Goal: Information Seeking & Learning: Learn about a topic

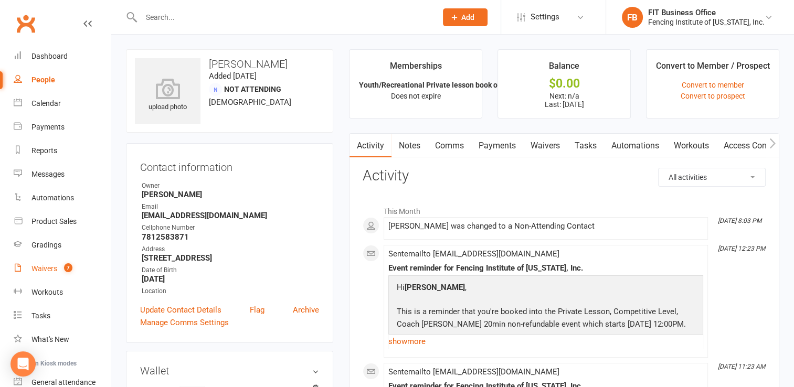
click at [48, 264] on div "Waivers" at bounding box center [44, 268] width 26 height 8
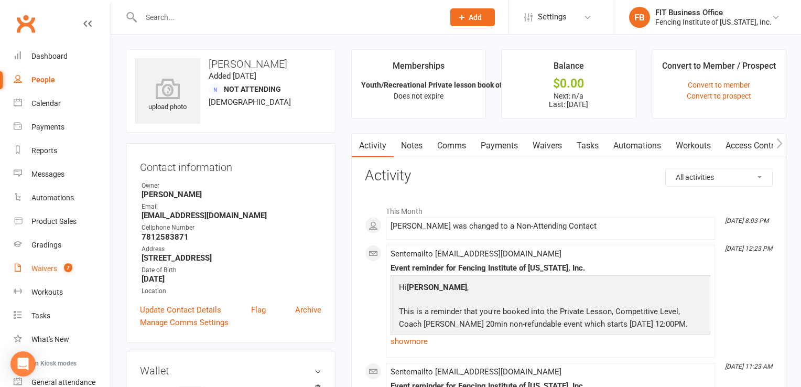
select select "100"
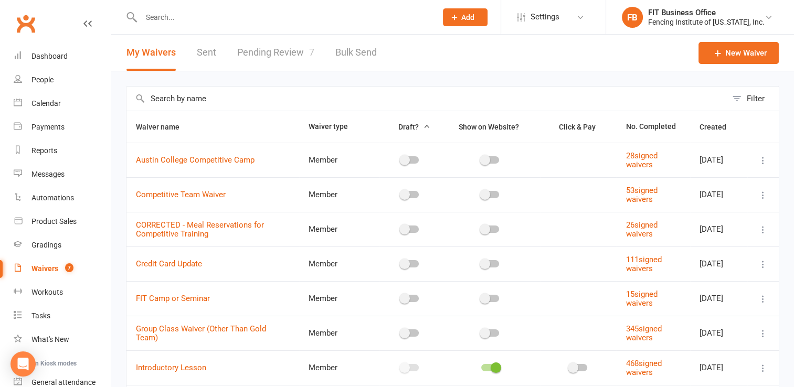
click at [289, 53] on link "Pending Review 7" at bounding box center [275, 53] width 77 height 36
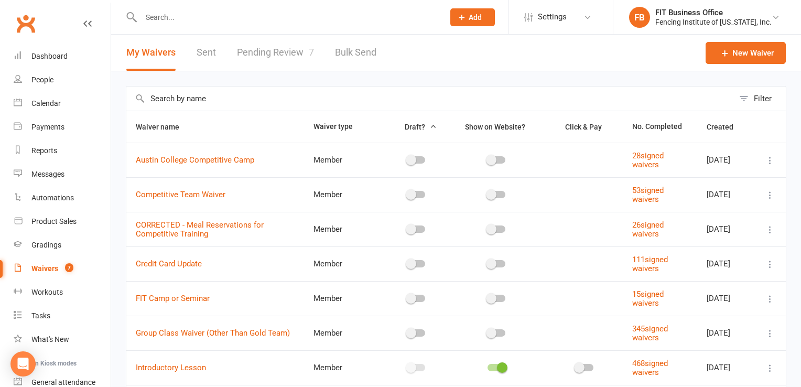
select select "100"
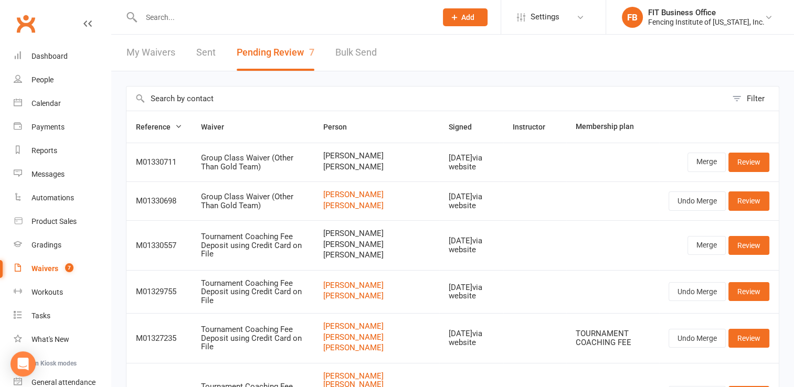
click at [155, 17] on input "text" at bounding box center [283, 17] width 291 height 15
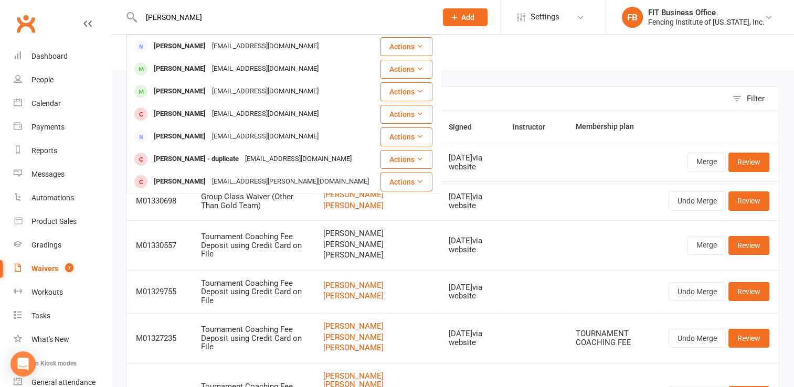
type input "[PERSON_NAME]"
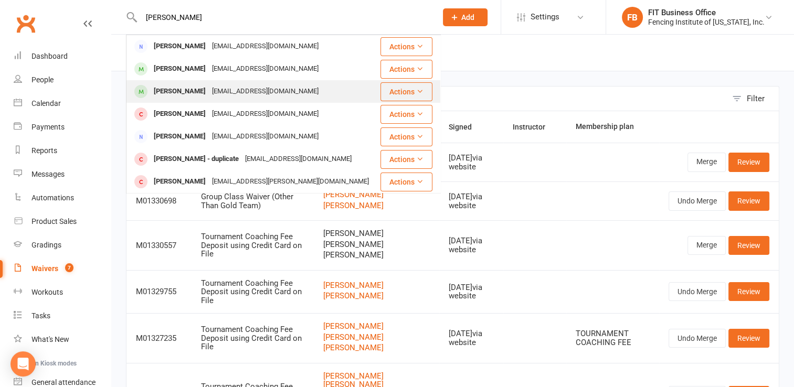
click at [218, 87] on div "[EMAIL_ADDRESS][DOMAIN_NAME]" at bounding box center [265, 91] width 113 height 15
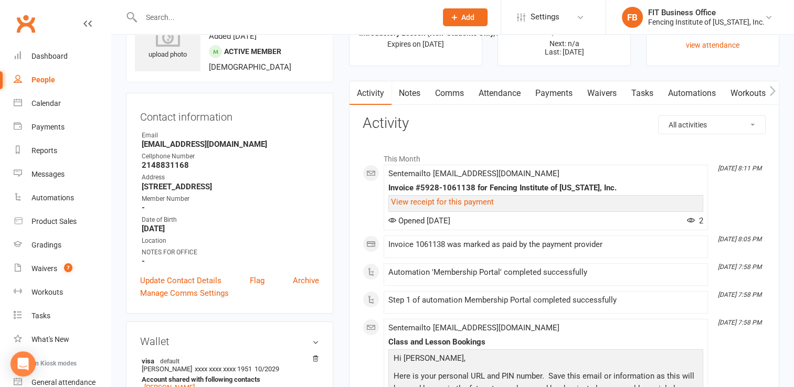
scroll to position [35, 0]
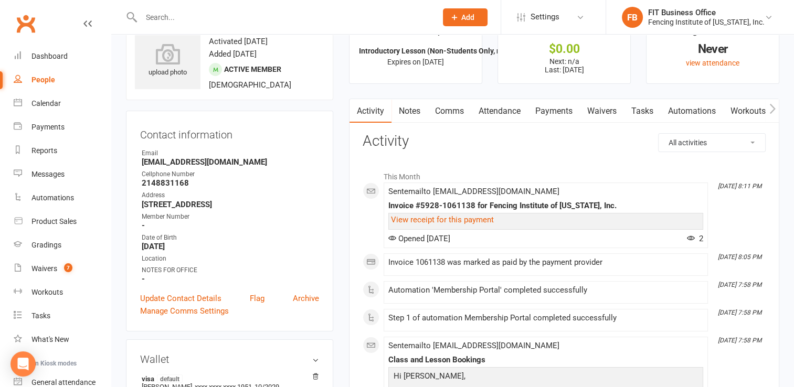
click at [563, 111] on link "Payments" at bounding box center [554, 111] width 52 height 24
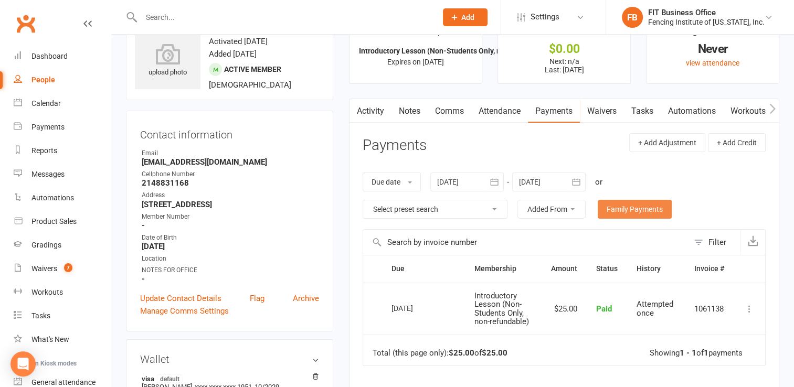
click at [633, 208] on link "Family Payments" at bounding box center [634, 209] width 74 height 19
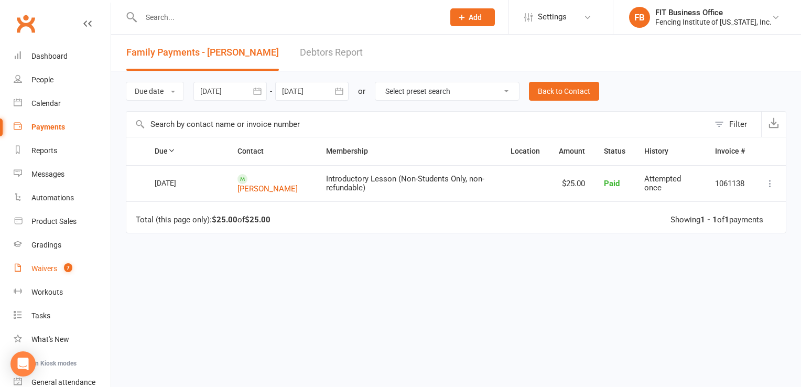
click at [46, 267] on div "Waivers" at bounding box center [44, 268] width 26 height 8
select select "100"
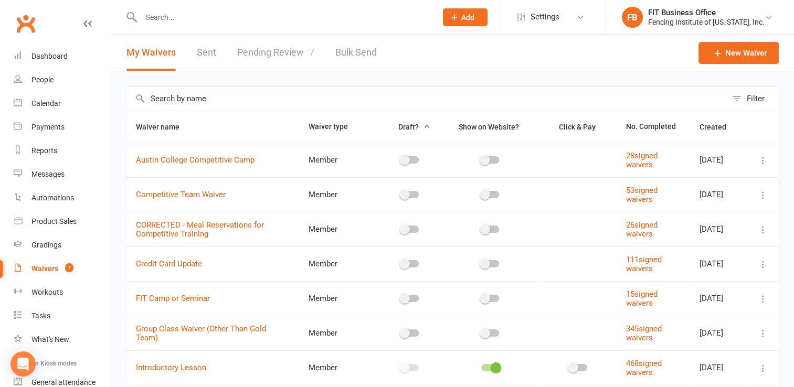
click at [287, 53] on link "Pending Review 7" at bounding box center [275, 53] width 77 height 36
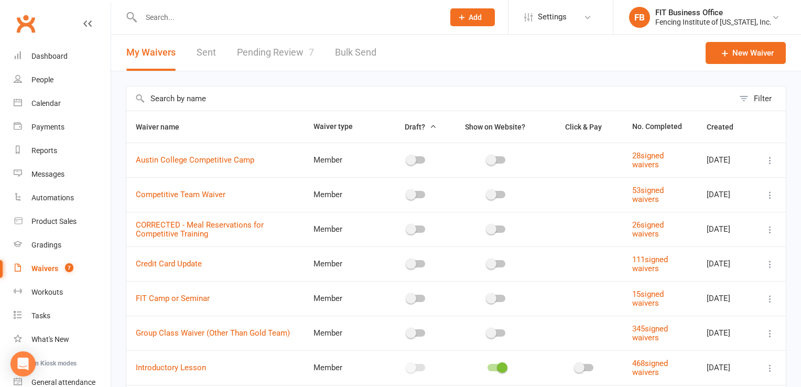
select select "100"
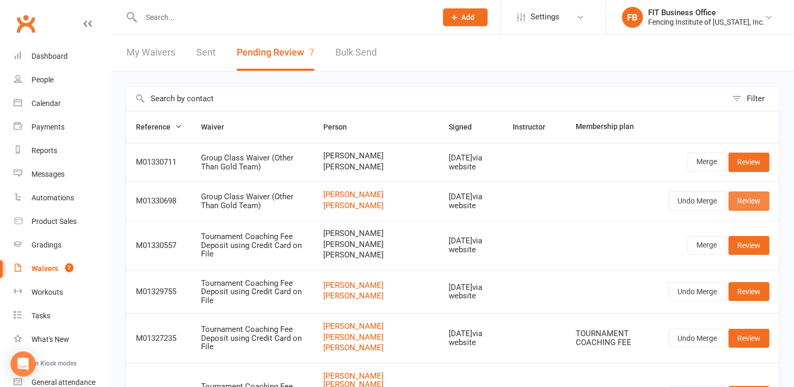
click at [748, 200] on link "Review" at bounding box center [748, 200] width 41 height 19
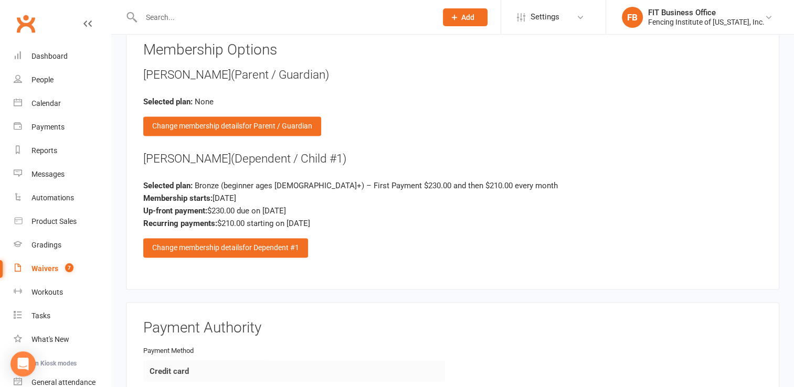
scroll to position [1713, 0]
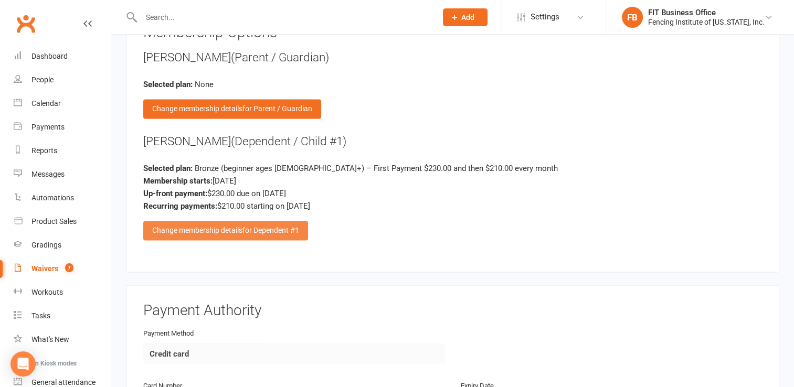
click at [217, 225] on div "Change membership details for Dependent #1" at bounding box center [225, 230] width 165 height 19
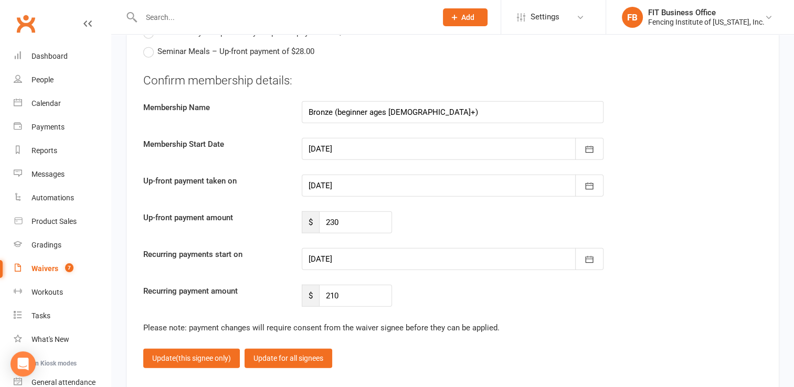
scroll to position [2500, 0]
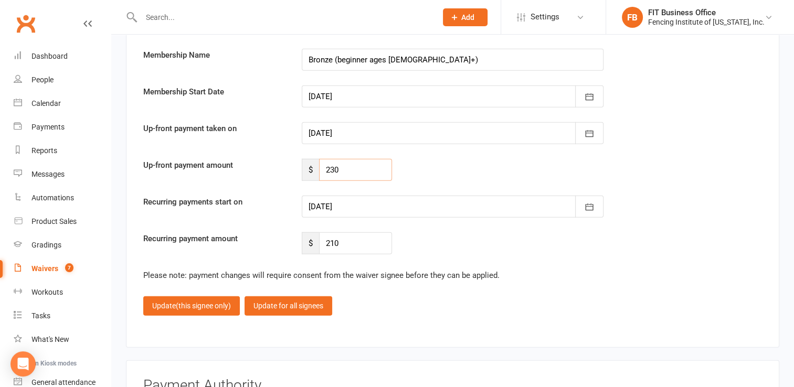
drag, startPoint x: 361, startPoint y: 162, endPoint x: 320, endPoint y: 154, distance: 41.1
click at [320, 159] on input "230" at bounding box center [355, 170] width 73 height 22
drag, startPoint x: 344, startPoint y: 158, endPoint x: 300, endPoint y: 157, distance: 44.1
click at [300, 159] on div "$ 230" at bounding box center [347, 170] width 106 height 22
click at [352, 165] on input "230" at bounding box center [355, 170] width 73 height 22
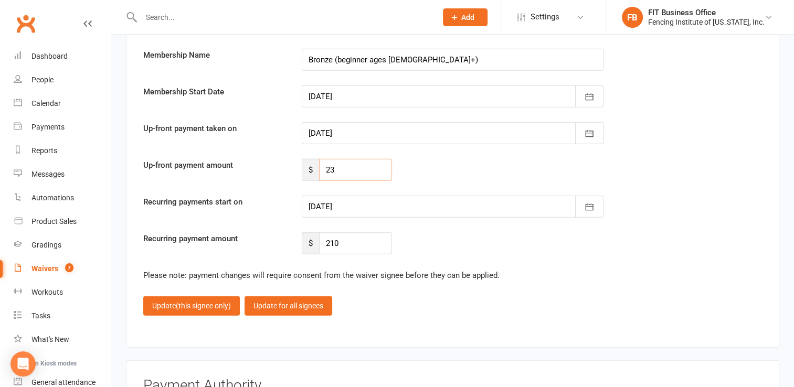
type input "2"
type input "125"
click at [366, 205] on div at bounding box center [453, 207] width 302 height 22
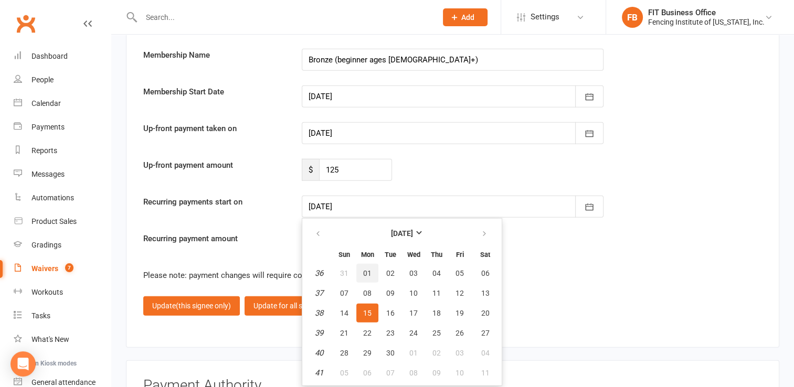
click at [369, 269] on span "01" at bounding box center [367, 273] width 8 height 8
type input "[DATE]"
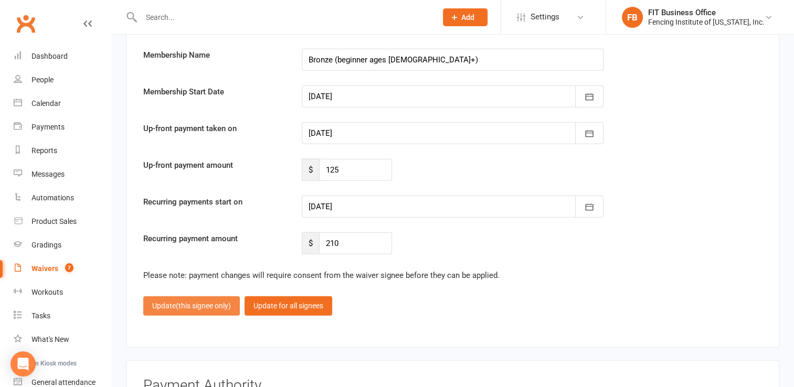
click at [199, 302] on span "(this signee only)" at bounding box center [203, 306] width 55 height 8
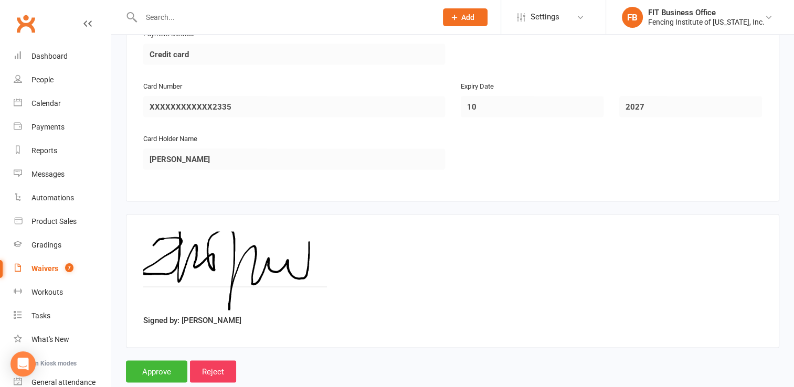
scroll to position [2029, 0]
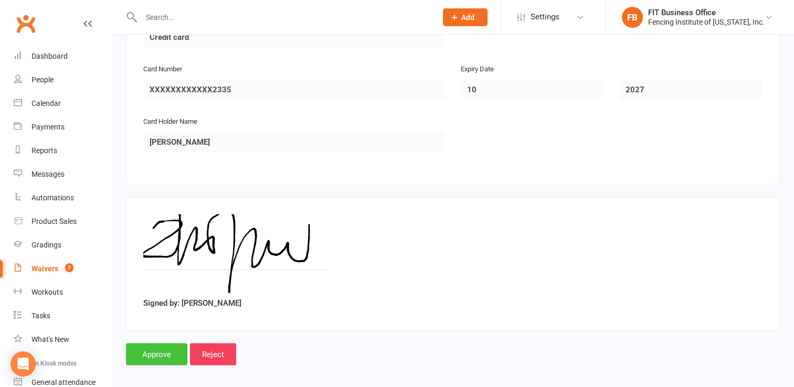
click at [141, 346] on input "Approve" at bounding box center [156, 355] width 61 height 22
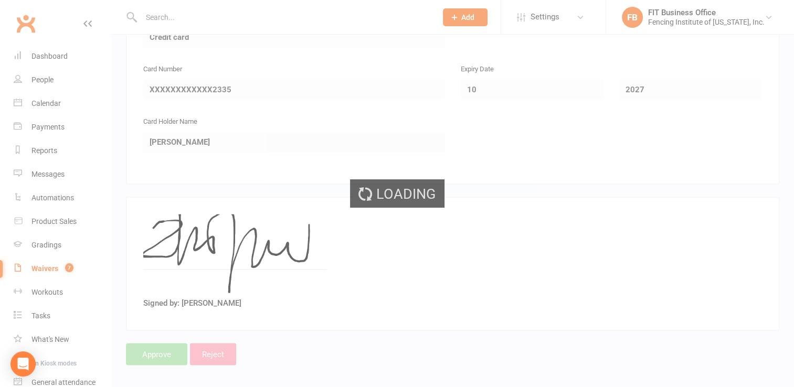
select select "100"
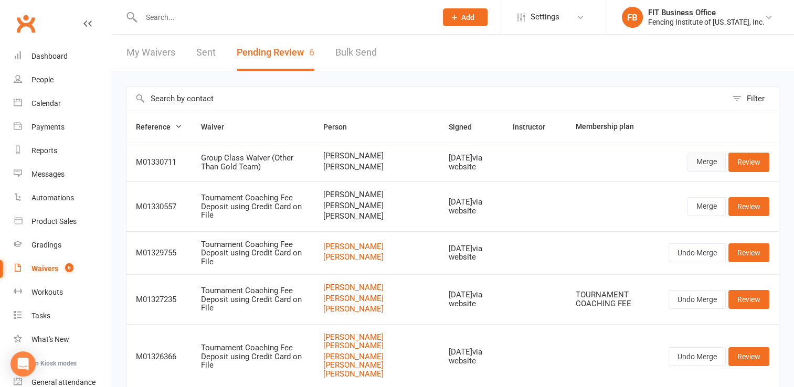
click at [705, 162] on link "Merge" at bounding box center [706, 162] width 38 height 19
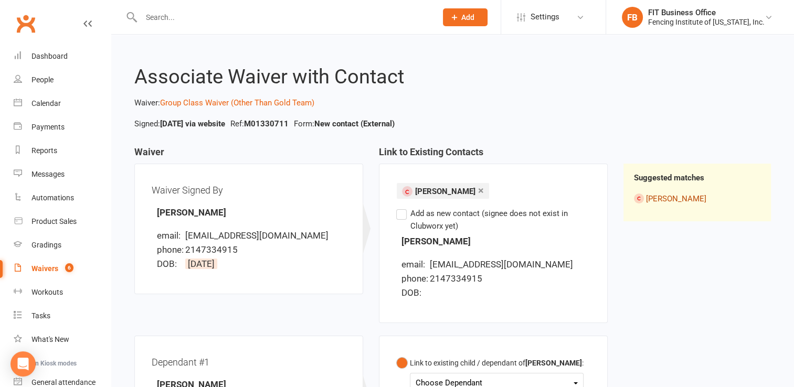
click at [683, 197] on link "[PERSON_NAME]" at bounding box center [676, 198] width 60 height 9
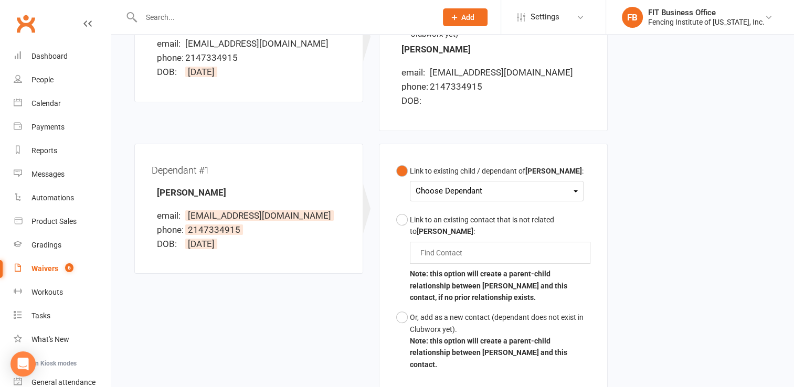
scroll to position [210, 0]
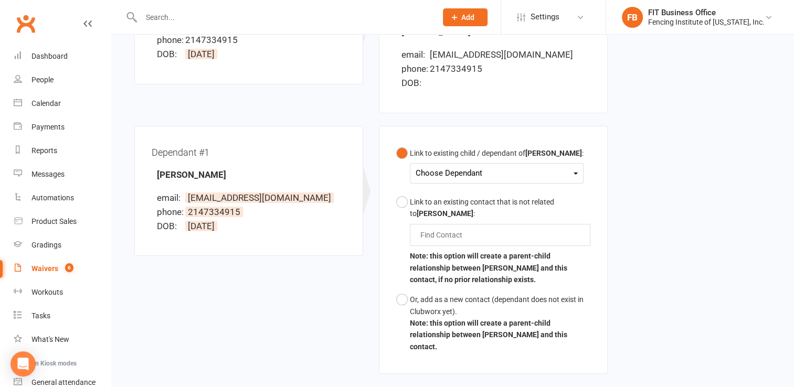
click at [577, 175] on div "Choose Dependant" at bounding box center [496, 173] width 162 height 14
click at [509, 194] on link "[PERSON_NAME]" at bounding box center [468, 198] width 104 height 23
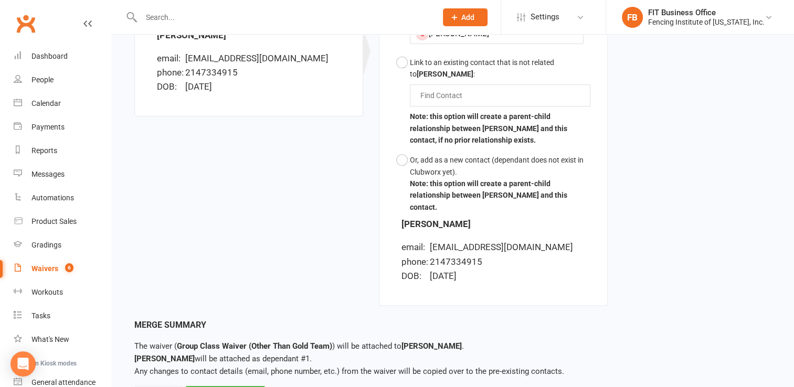
scroll to position [389, 0]
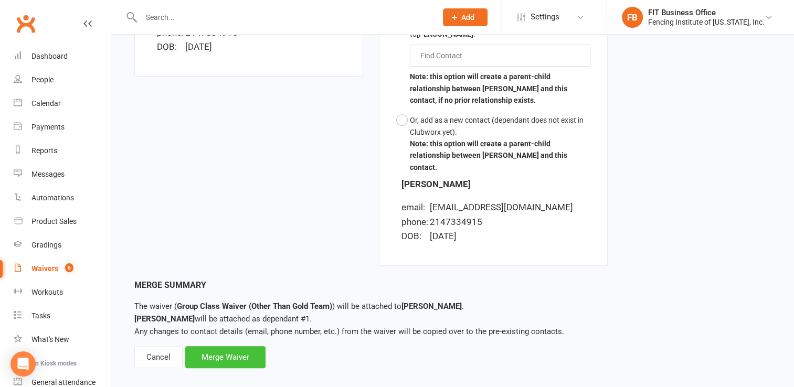
click at [236, 346] on div "Merge Waiver" at bounding box center [225, 357] width 80 height 22
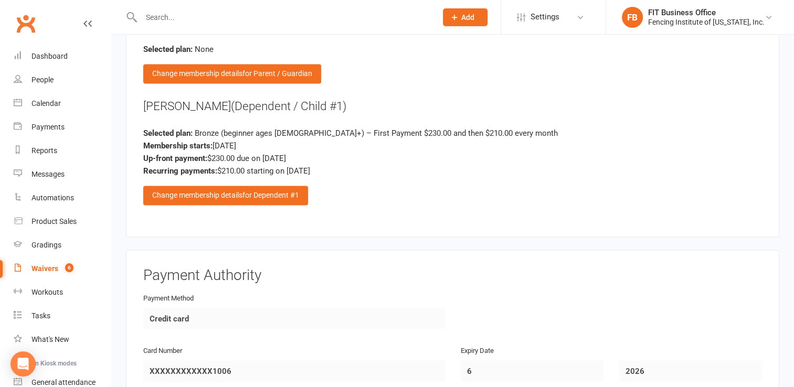
scroll to position [1731, 0]
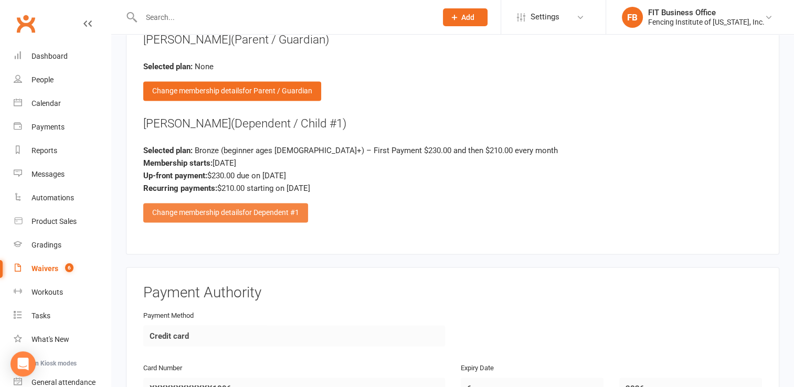
click at [233, 207] on div "Change membership details for Dependent #1" at bounding box center [225, 212] width 165 height 19
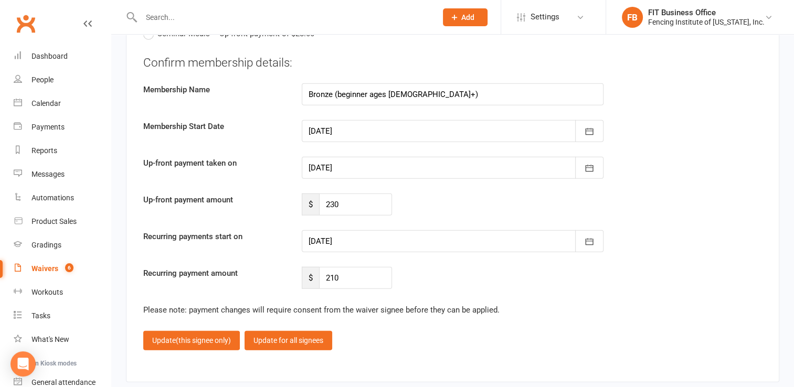
scroll to position [2517, 0]
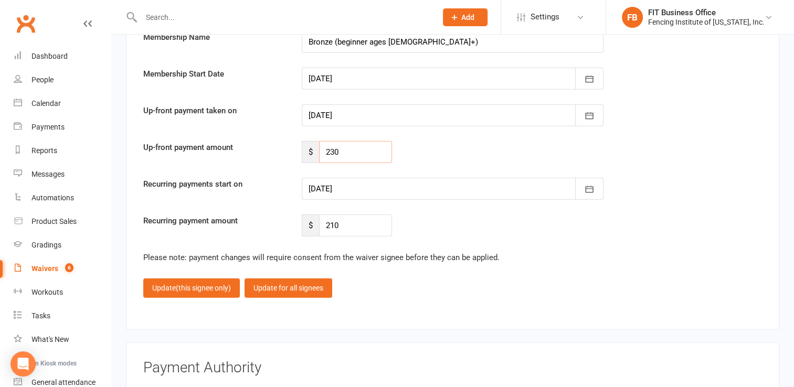
drag, startPoint x: 346, startPoint y: 142, endPoint x: 326, endPoint y: 142, distance: 19.4
click at [326, 142] on input "230" at bounding box center [355, 152] width 73 height 22
type input "125"
click at [370, 185] on div at bounding box center [453, 189] width 302 height 22
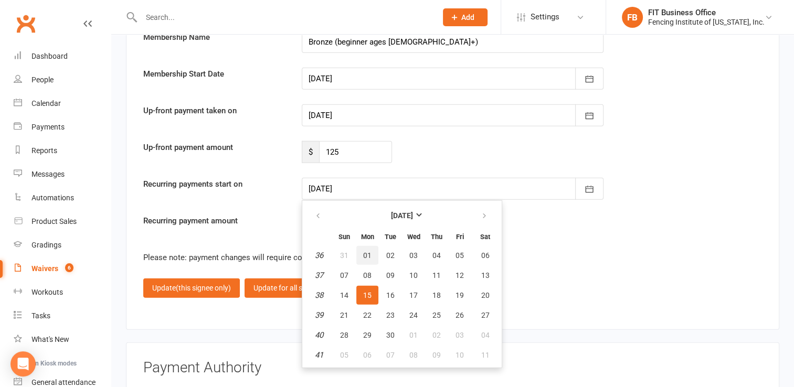
click at [364, 251] on span "01" at bounding box center [367, 255] width 8 height 8
type input "[DATE]"
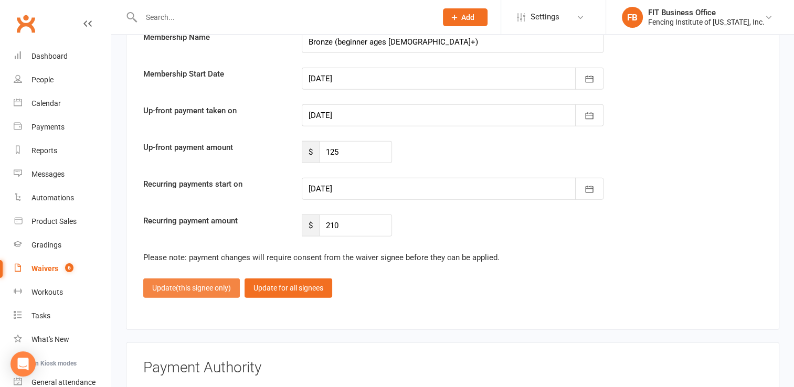
click at [198, 284] on span "(this signee only)" at bounding box center [203, 288] width 55 height 8
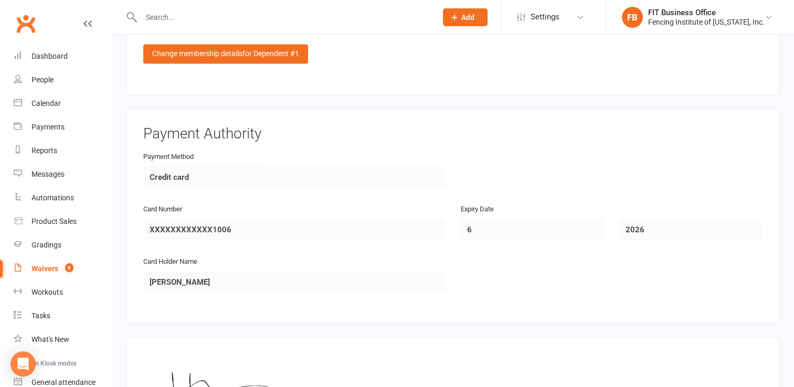
scroll to position [2029, 0]
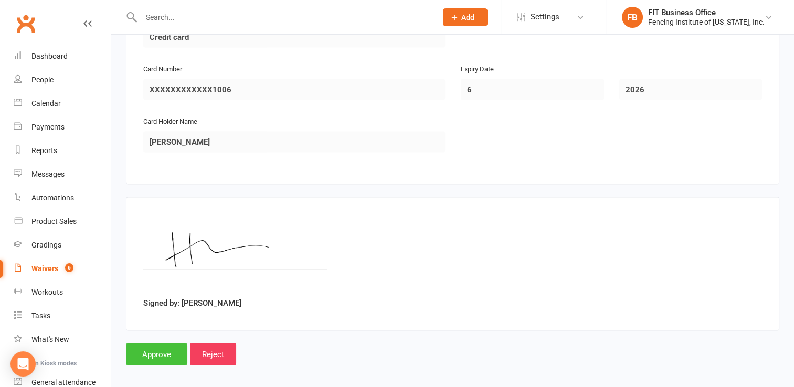
click at [163, 345] on input "Approve" at bounding box center [156, 355] width 61 height 22
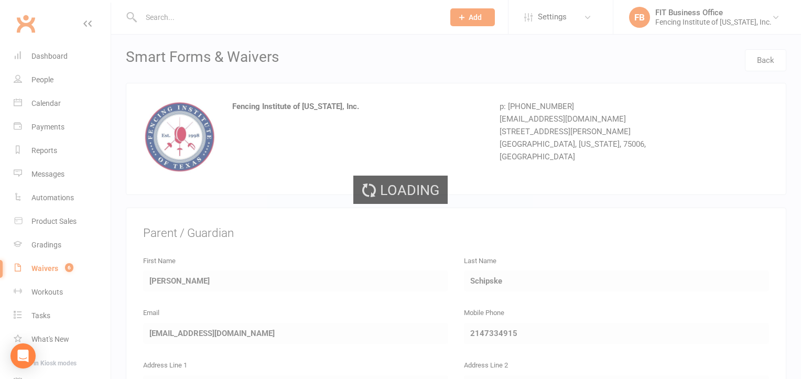
select select "100"
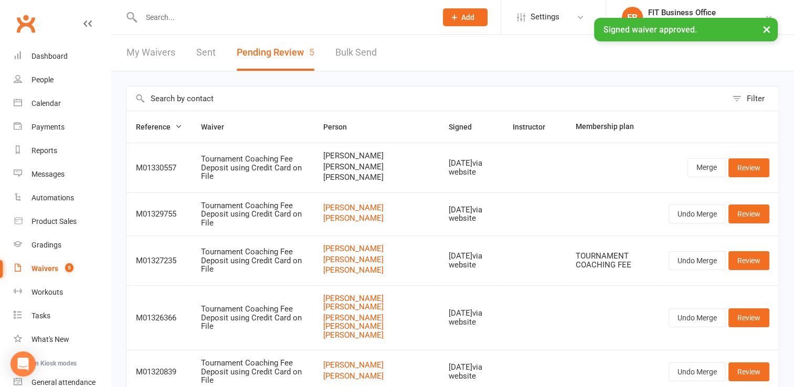
scroll to position [68, 0]
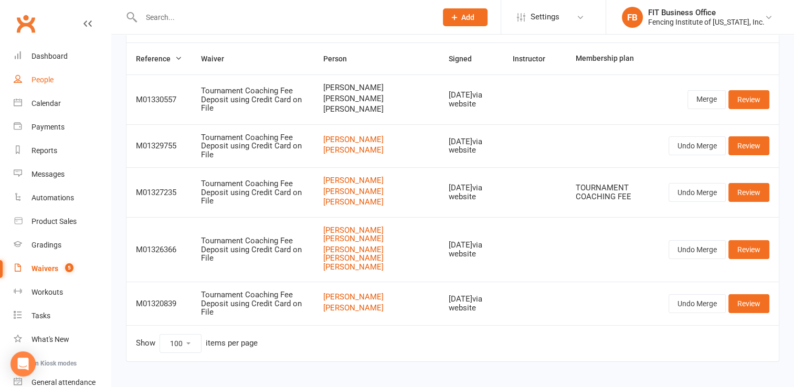
click at [50, 82] on div "People" at bounding box center [42, 80] width 22 height 8
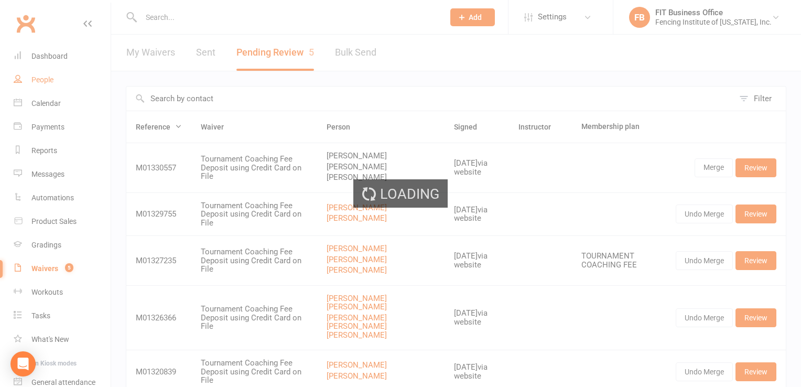
select select "100"
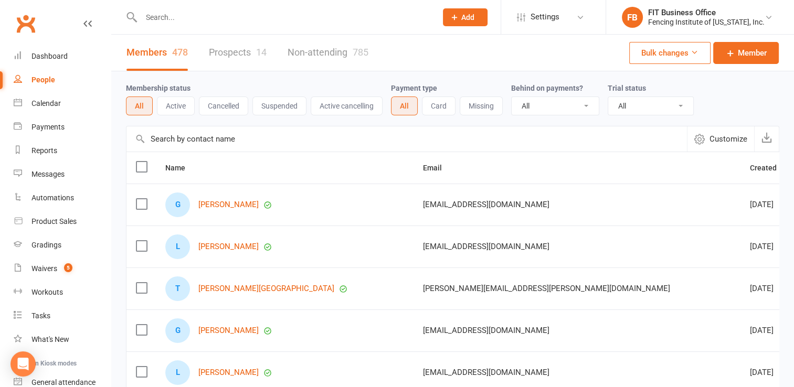
click at [188, 19] on input "text" at bounding box center [283, 17] width 291 height 15
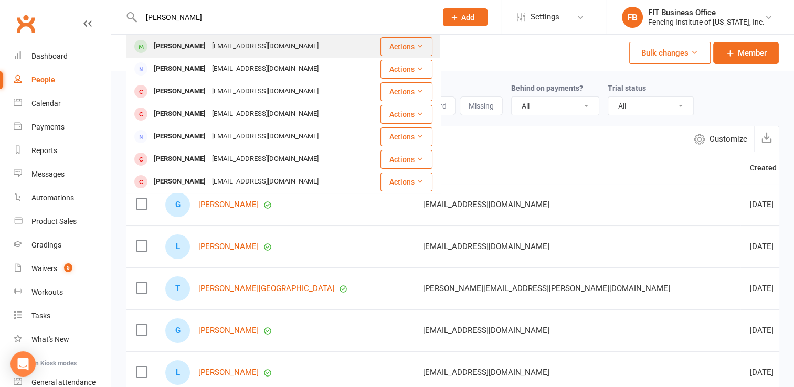
type input "[PERSON_NAME]"
click at [205, 49] on div "[PERSON_NAME]" at bounding box center [180, 46] width 58 height 15
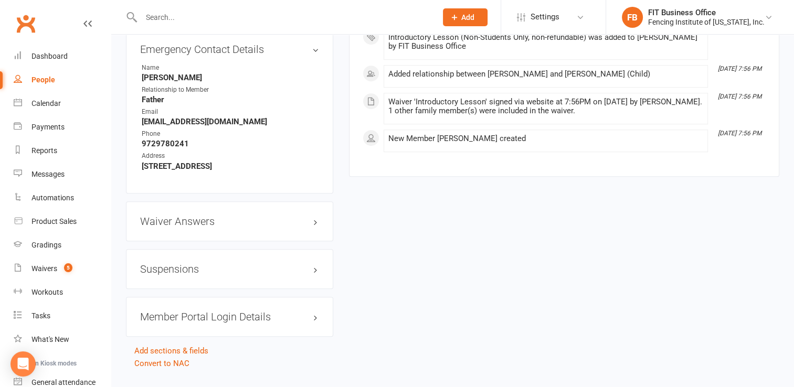
scroll to position [793, 0]
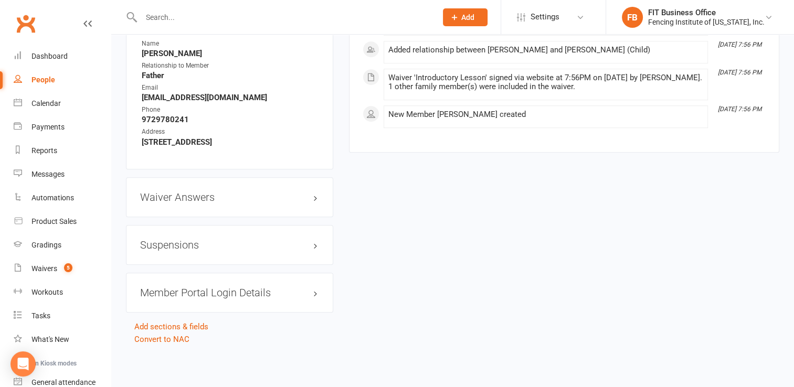
click at [218, 290] on h3 "Member Portal Login Details" at bounding box center [229, 293] width 179 height 12
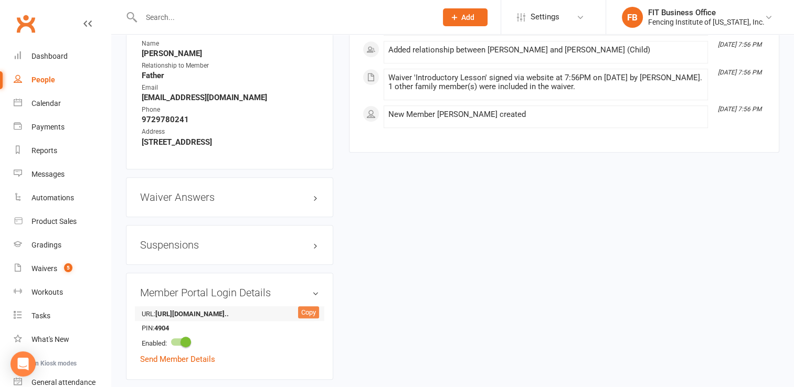
click at [302, 313] on div "Copy" at bounding box center [308, 312] width 21 height 13
click at [302, 313] on div "Copied!" at bounding box center [291, 312] width 55 height 13
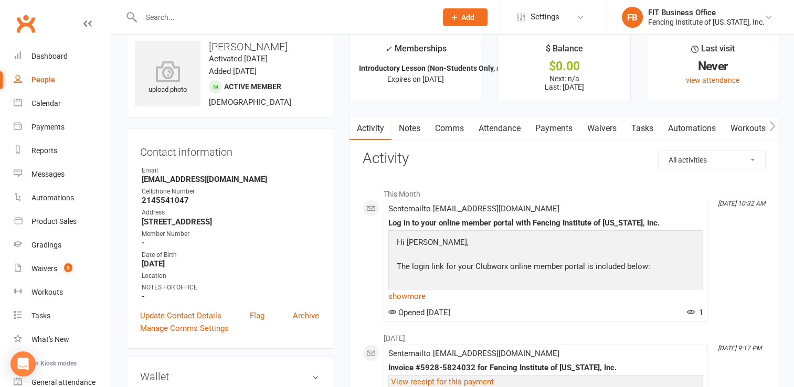
scroll to position [35, 0]
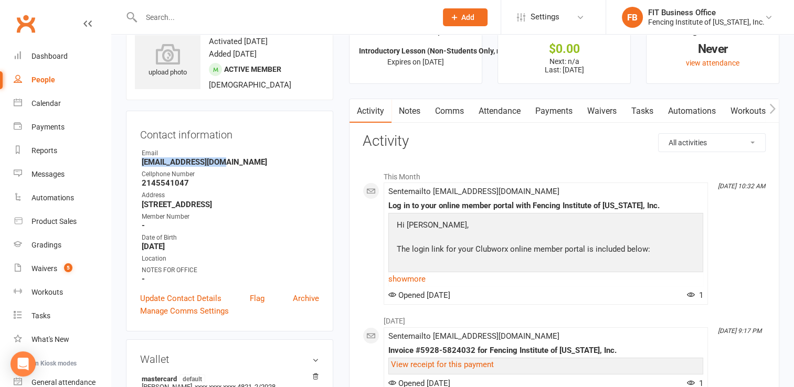
drag, startPoint x: 221, startPoint y: 163, endPoint x: 136, endPoint y: 158, distance: 84.5
click at [136, 158] on div "Contact information Owner Email [EMAIL_ADDRESS][DOMAIN_NAME] Cellphone Number […" at bounding box center [229, 221] width 207 height 221
drag, startPoint x: 136, startPoint y: 158, endPoint x: 163, endPoint y: 161, distance: 26.9
copy strong "[EMAIL_ADDRESS][DOMAIN_NAME]"
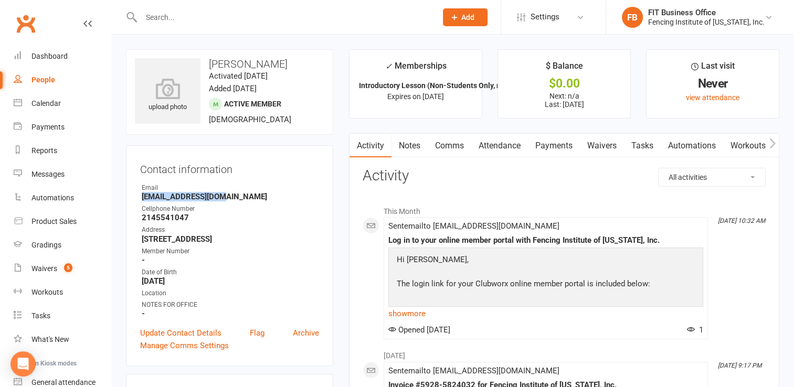
click at [376, 142] on link "Activity" at bounding box center [370, 146] width 42 height 24
click at [500, 146] on link "Attendance" at bounding box center [499, 146] width 57 height 24
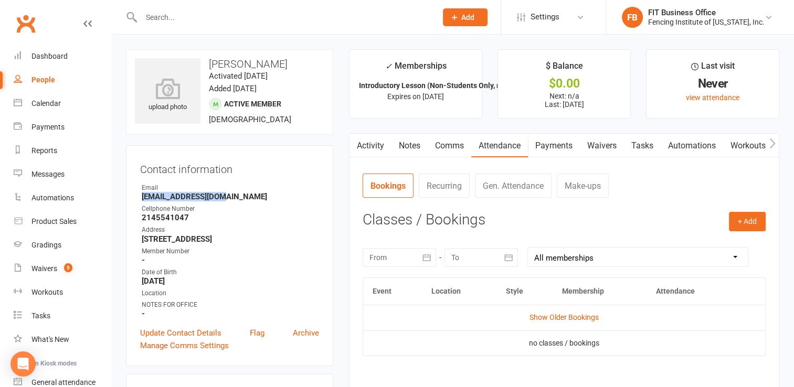
scroll to position [17, 0]
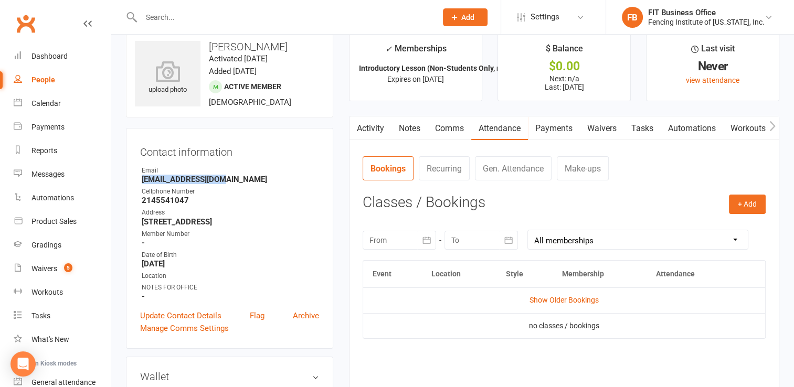
click at [431, 235] on button "button" at bounding box center [426, 240] width 19 height 19
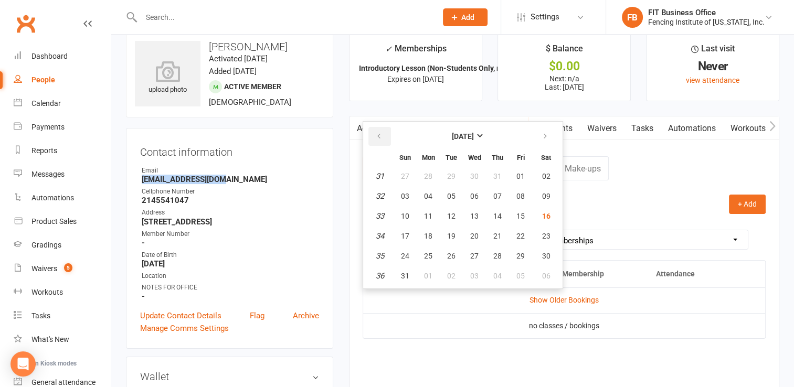
click at [379, 137] on icon "button" at bounding box center [378, 136] width 7 height 8
click at [450, 177] on span "01" at bounding box center [451, 176] width 8 height 8
type input "[DATE]"
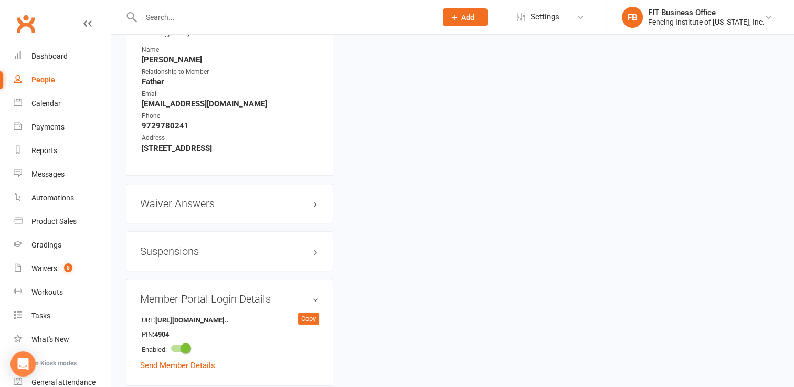
scroll to position [861, 0]
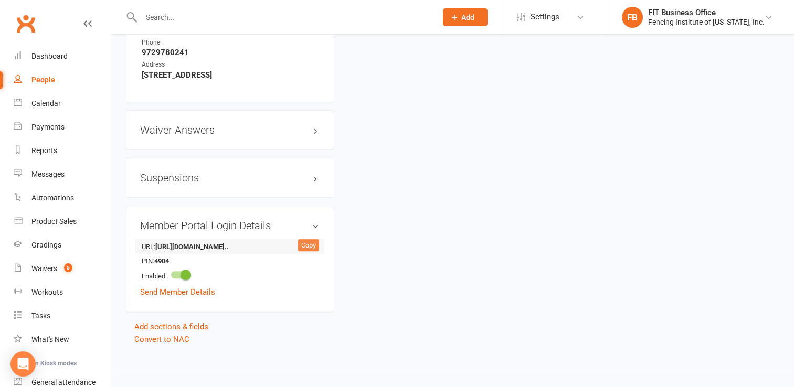
click at [308, 242] on div "Copy" at bounding box center [308, 245] width 21 height 13
click at [308, 242] on div "Copied!" at bounding box center [291, 245] width 55 height 13
click at [312, 246] on div "Copy" at bounding box center [308, 245] width 21 height 13
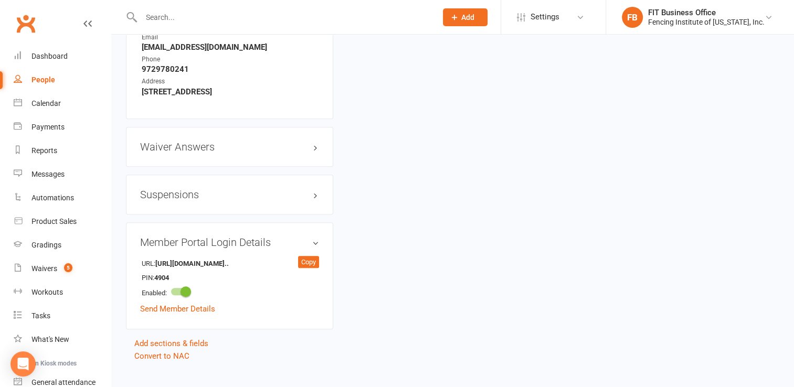
scroll to position [809, 0]
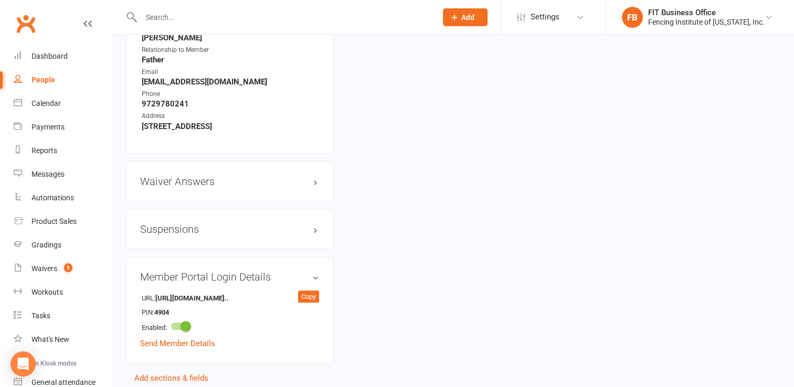
click at [50, 82] on div "People" at bounding box center [43, 80] width 24 height 8
select select "100"
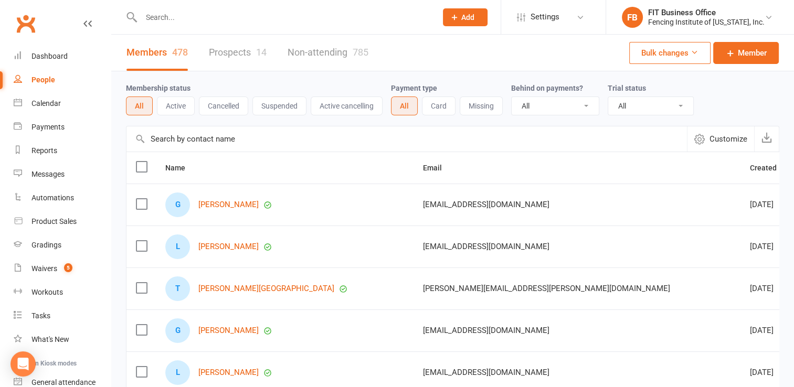
click at [167, 22] on input "text" at bounding box center [283, 17] width 291 height 15
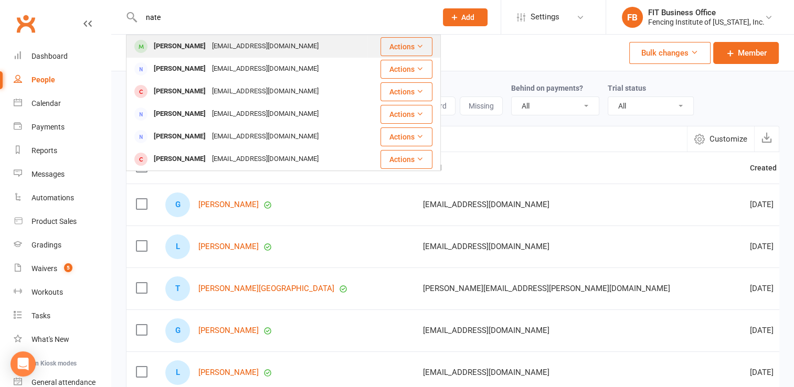
type input "nate"
click at [186, 49] on div "[PERSON_NAME]" at bounding box center [180, 46] width 58 height 15
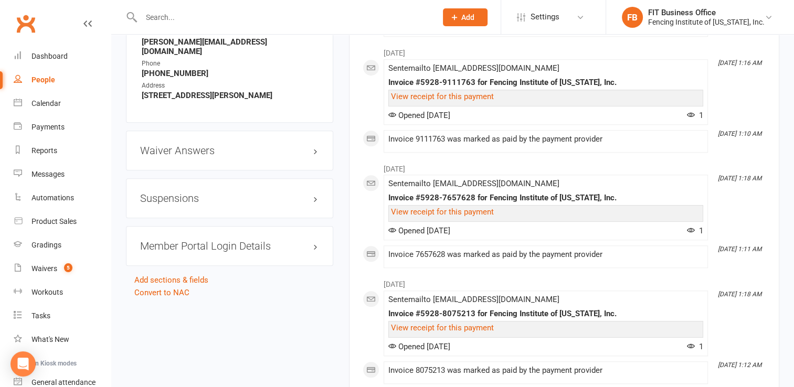
scroll to position [979, 0]
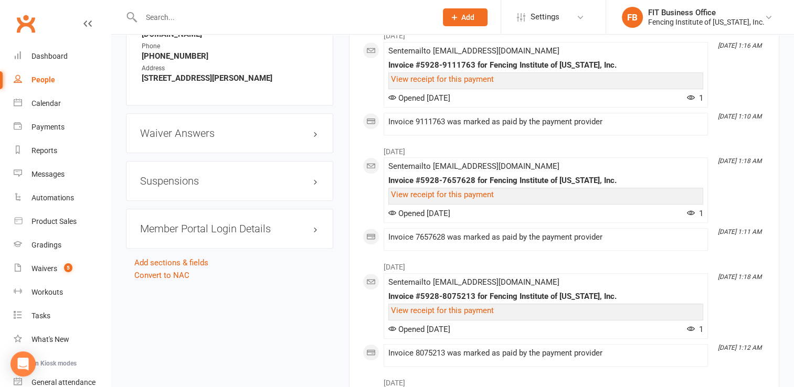
click at [314, 223] on h3 "Member Portal Login Details" at bounding box center [229, 229] width 179 height 12
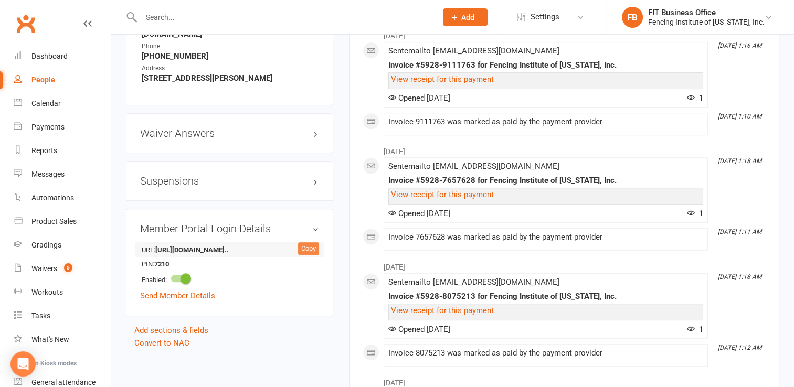
click at [312, 242] on div "Copy" at bounding box center [308, 248] width 21 height 13
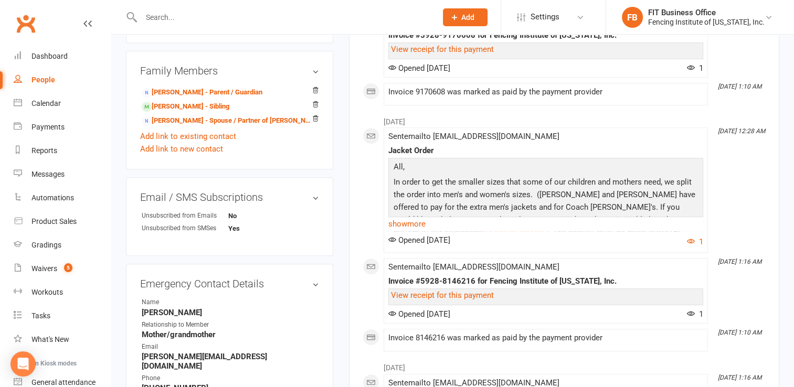
scroll to position [629, 0]
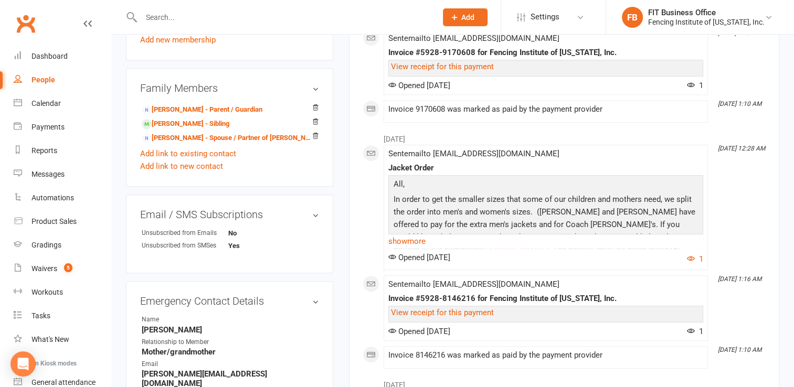
click at [171, 10] on input "text" at bounding box center [283, 17] width 291 height 15
type input "r"
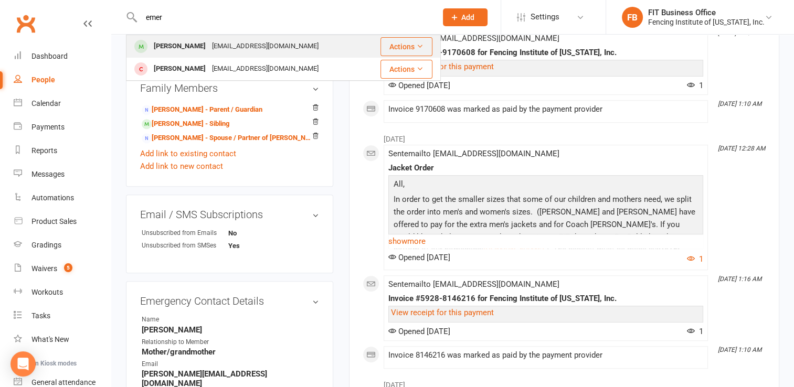
type input "emer"
click at [172, 48] on div "[PERSON_NAME]" at bounding box center [180, 46] width 58 height 15
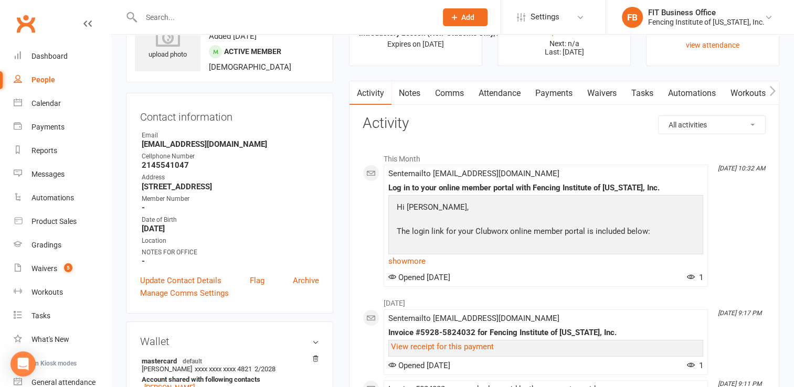
scroll to position [70, 0]
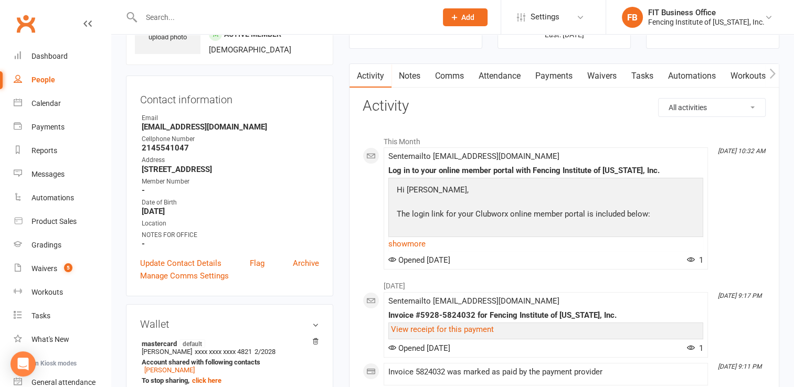
click at [447, 74] on link "Comms" at bounding box center [449, 76] width 44 height 24
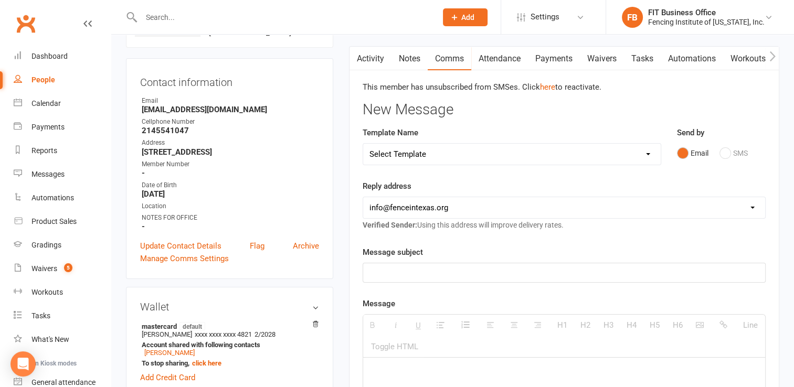
scroll to position [52, 0]
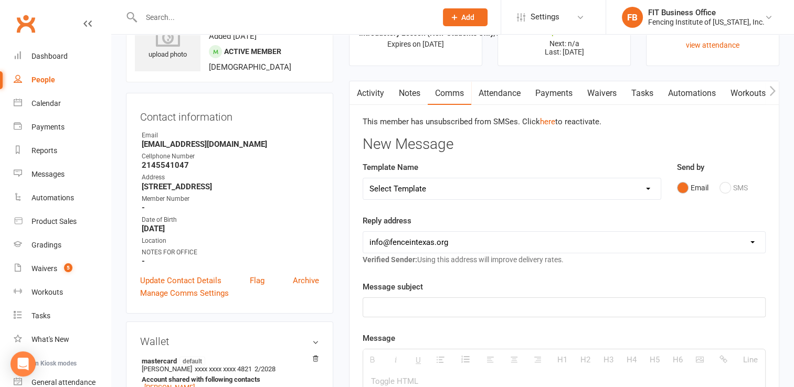
click at [382, 98] on link "Activity" at bounding box center [370, 93] width 42 height 24
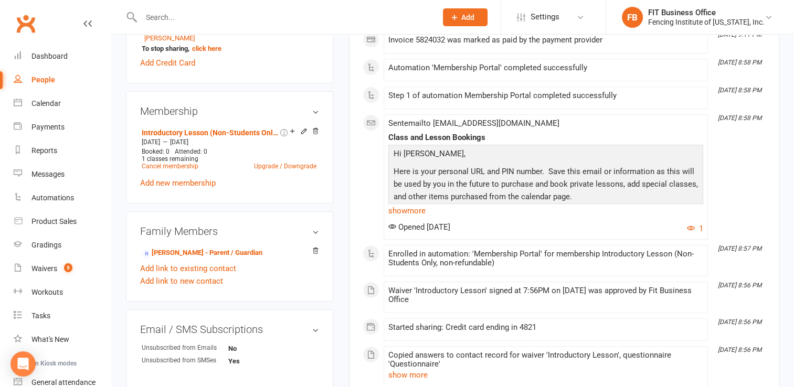
scroll to position [420, 0]
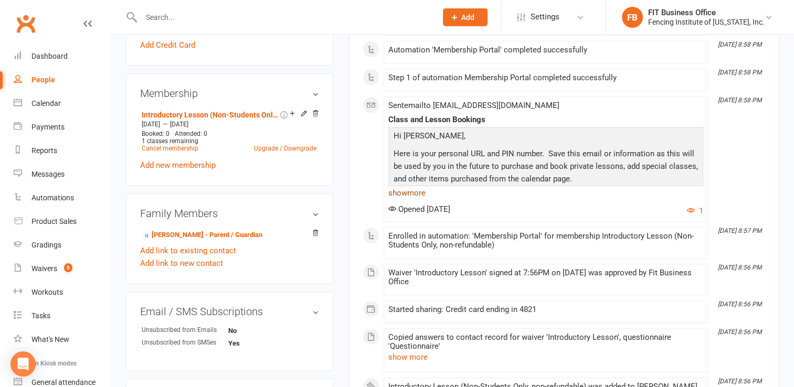
click at [420, 194] on link "show more" at bounding box center [545, 193] width 315 height 15
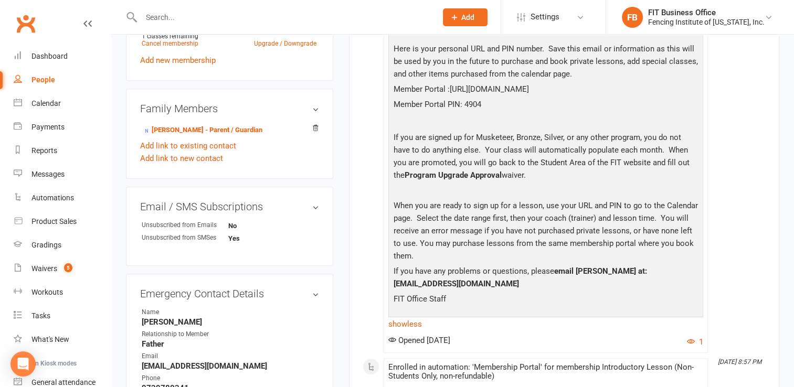
scroll to position [489, 0]
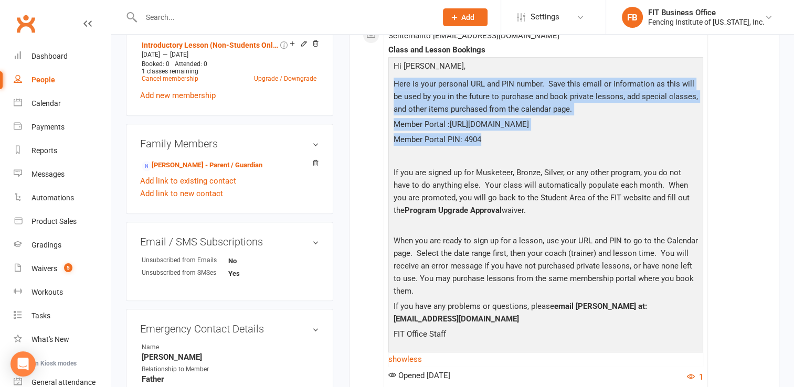
drag, startPoint x: 495, startPoint y: 135, endPoint x: 391, endPoint y: 73, distance: 121.6
click at [391, 73] on div "Hi [PERSON_NAME] , Here is your personal URL and PIN number. Save this email or…" at bounding box center [545, 204] width 309 height 288
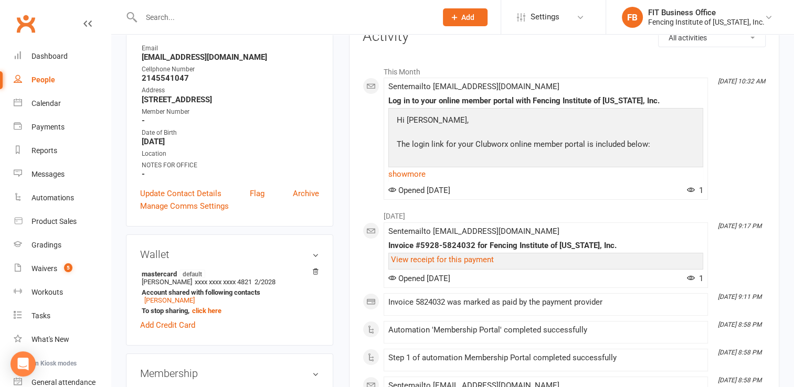
scroll to position [0, 0]
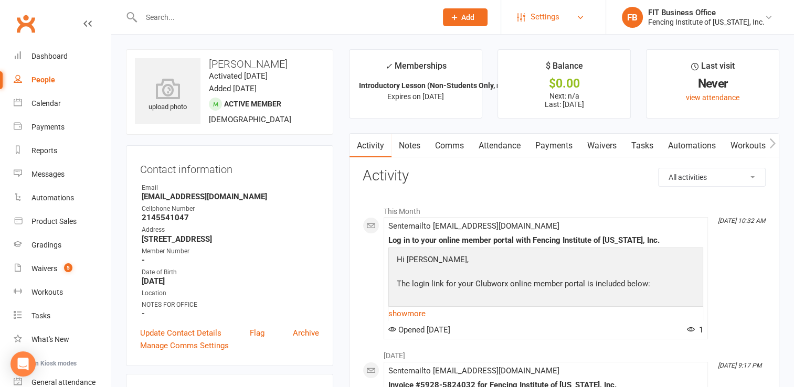
click at [559, 22] on span "Settings" at bounding box center [544, 17] width 29 height 24
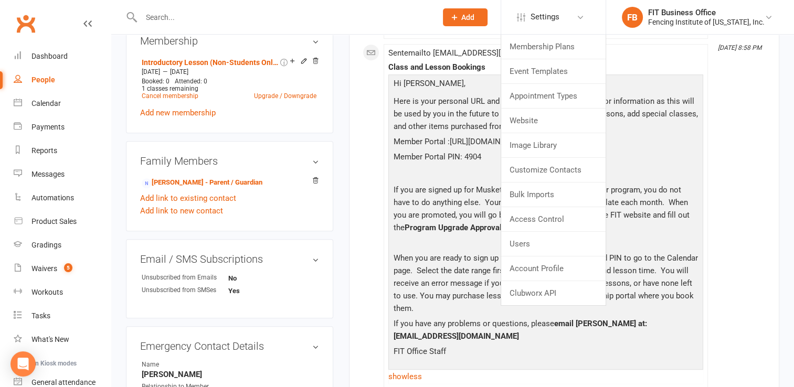
scroll to position [489, 0]
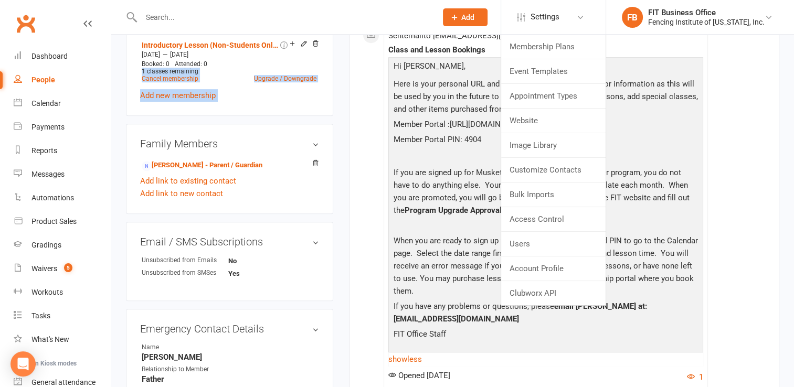
drag, startPoint x: 112, startPoint y: 75, endPoint x: 112, endPoint y: 121, distance: 45.6
click at [112, 121] on div "upload photo [PERSON_NAME] Activated [DATE] Added [DATE] Active member [DEMOGRA…" at bounding box center [452, 131] width 682 height 1172
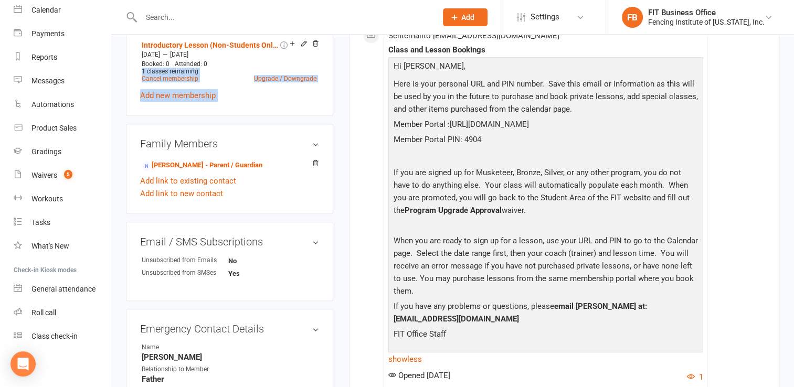
scroll to position [472, 0]
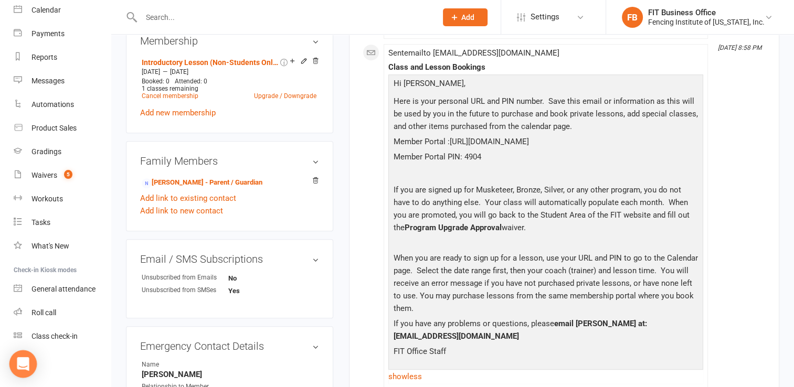
click at [20, 366] on icon "Open Intercom Messenger" at bounding box center [23, 364] width 12 height 14
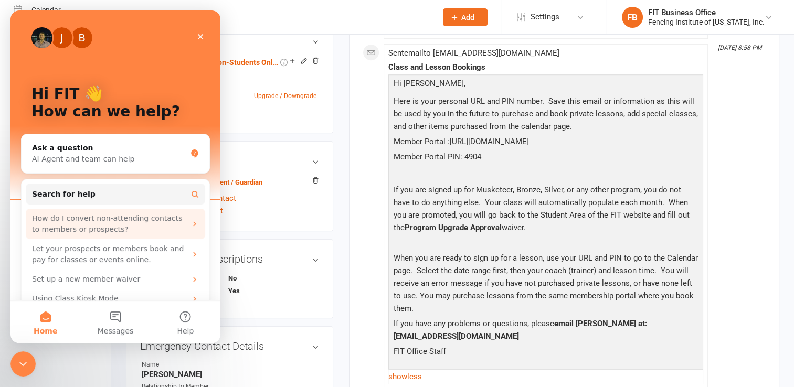
scroll to position [0, 0]
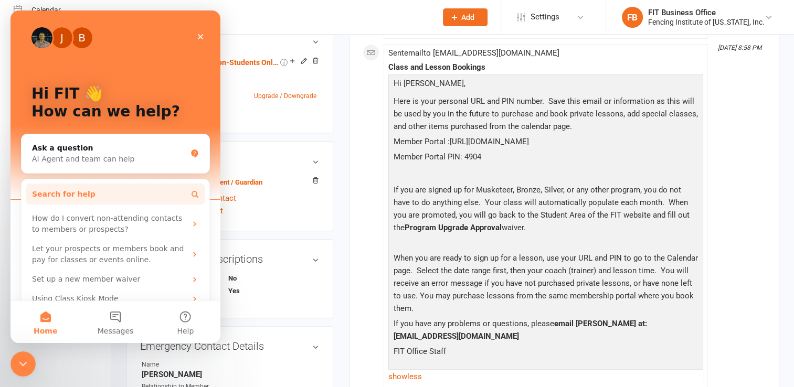
click at [193, 190] on icon "Intercom messenger" at bounding box center [194, 194] width 8 height 8
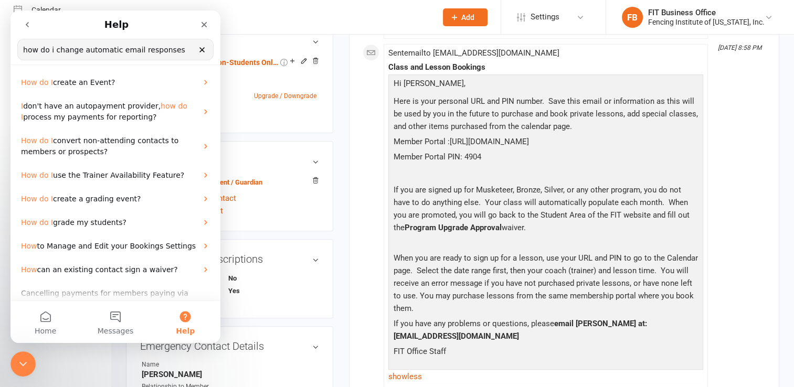
scroll to position [62, 0]
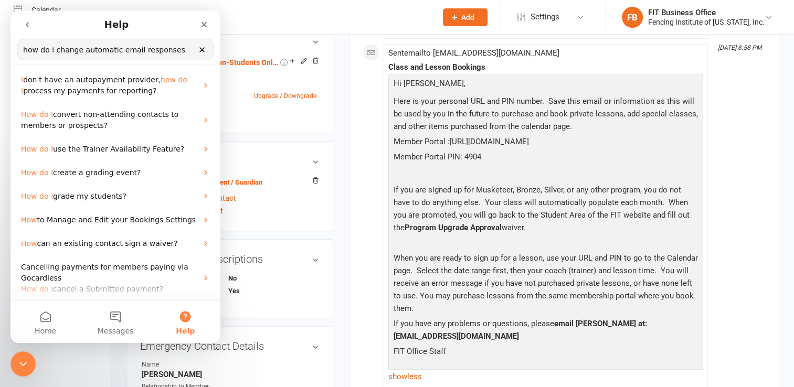
drag, startPoint x: 217, startPoint y: 140, endPoint x: 231, endPoint y: 243, distance: 104.3
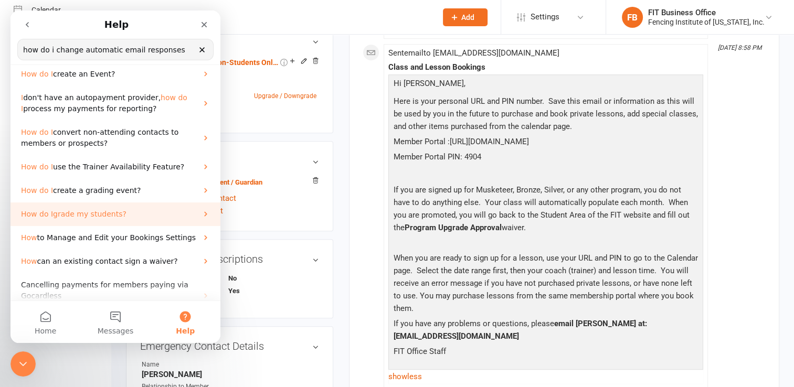
scroll to position [0, 0]
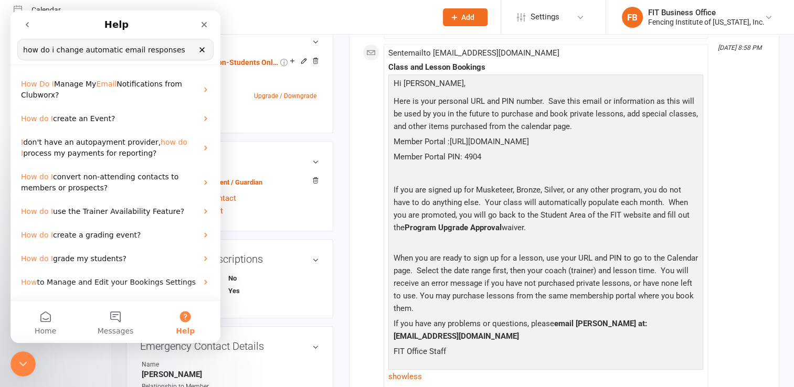
drag, startPoint x: 166, startPoint y: 48, endPoint x: 112, endPoint y: 49, distance: 54.0
click at [112, 49] on input "how do i change automatic email responses" at bounding box center [115, 49] width 195 height 20
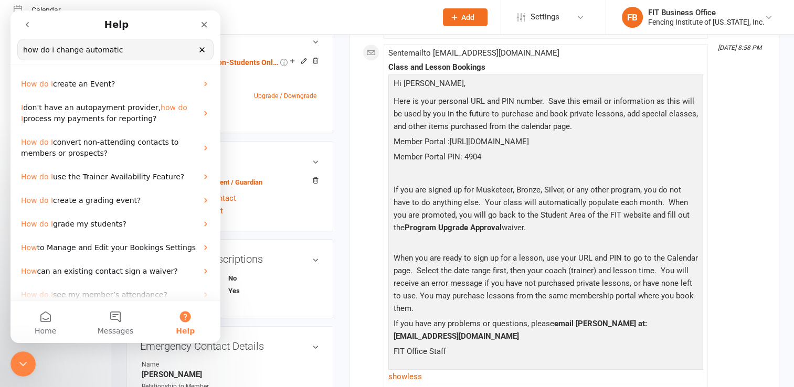
drag, startPoint x: 112, startPoint y: 50, endPoint x: 18, endPoint y: 58, distance: 94.7
click at [18, 58] on input "how do i change automatic" at bounding box center [115, 49] width 195 height 20
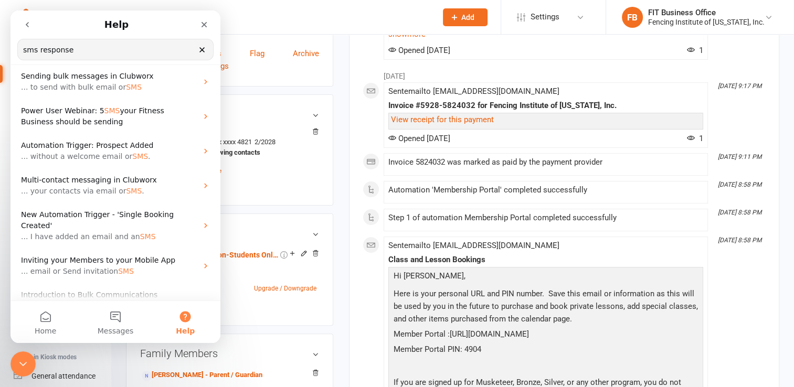
scroll to position [128, 0]
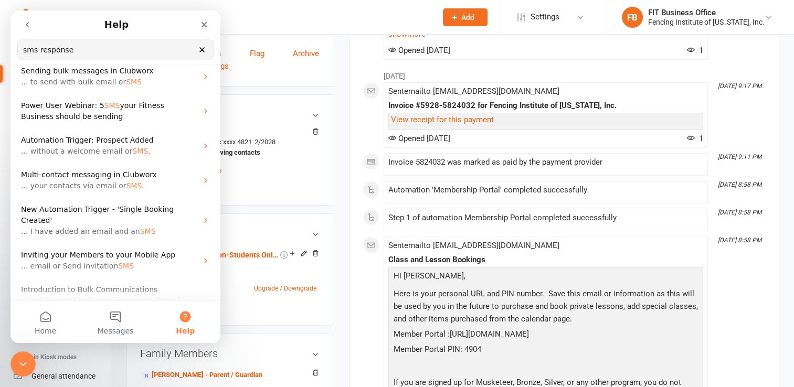
drag, startPoint x: 218, startPoint y: 85, endPoint x: 250, endPoint y: 198, distance: 117.7
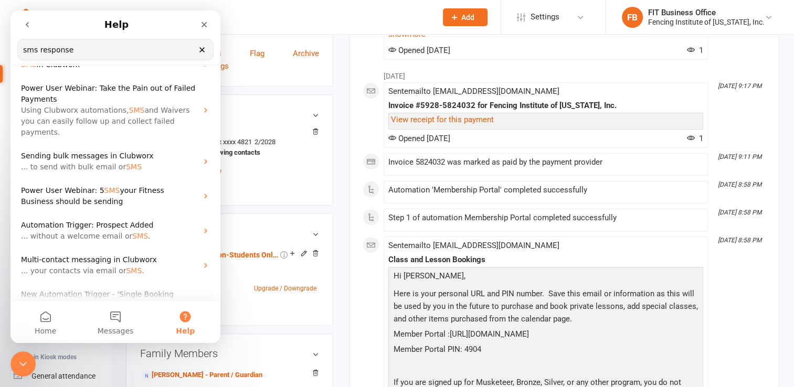
scroll to position [0, 0]
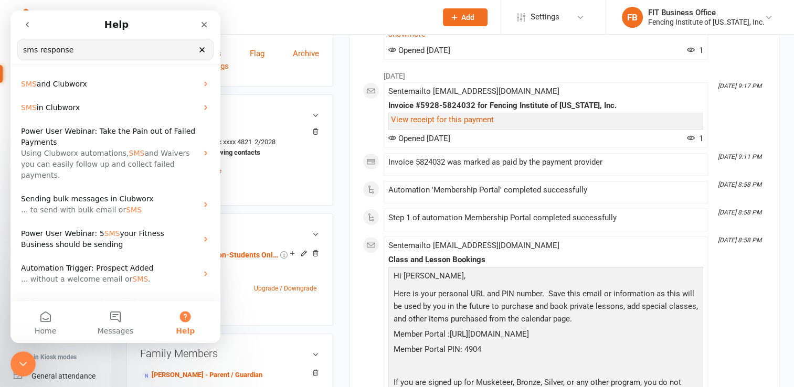
drag, startPoint x: 35, startPoint y: 53, endPoint x: 13, endPoint y: 58, distance: 22.9
click at [13, 58] on nav "Help sms response Search for help" at bounding box center [115, 37] width 210 height 55
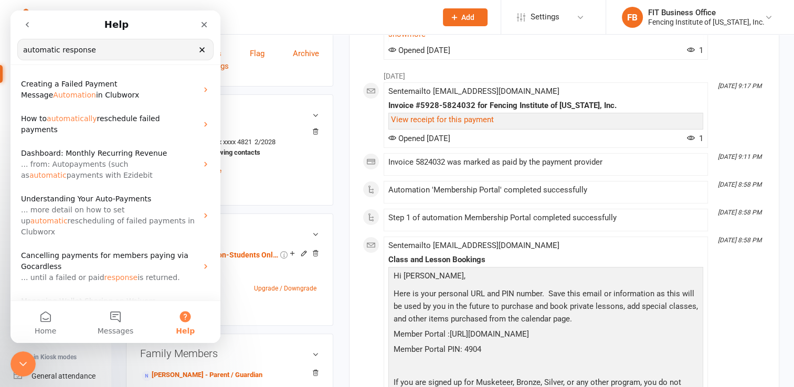
type input "automatic response"
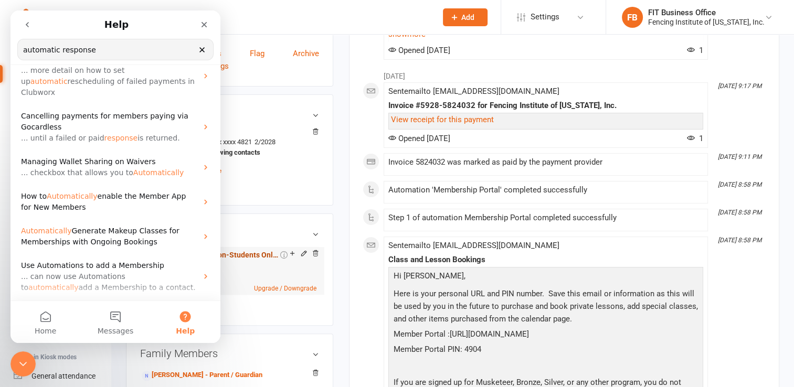
scroll to position [297, 0]
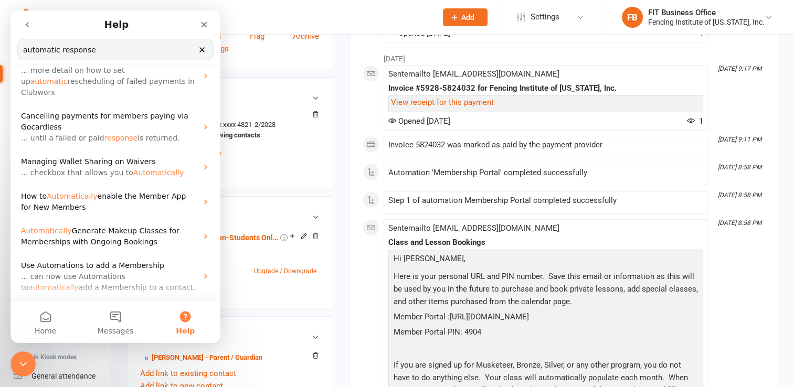
click at [184, 315] on button "Help" at bounding box center [186, 322] width 70 height 42
click at [188, 315] on button "Help" at bounding box center [186, 322] width 70 height 42
click at [201, 24] on icon "Close" at bounding box center [204, 24] width 8 height 8
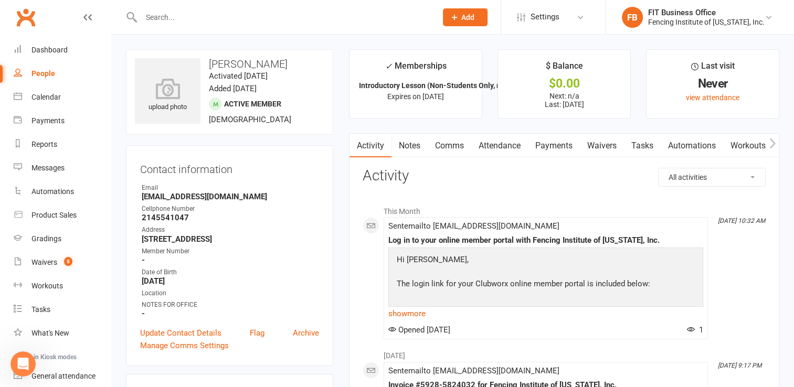
scroll to position [17, 0]
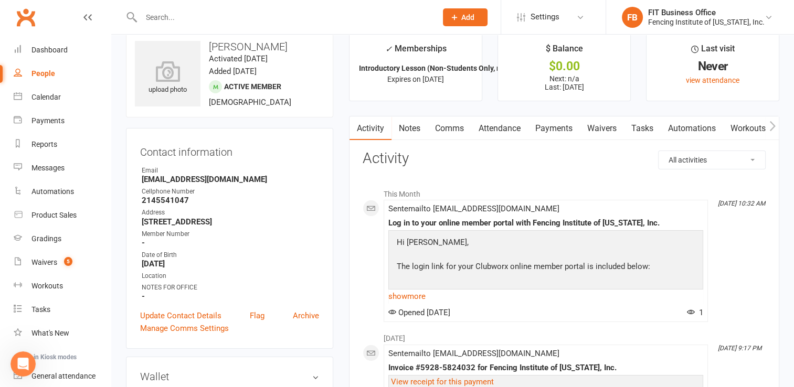
click at [704, 127] on link "Automations" at bounding box center [691, 128] width 62 height 24
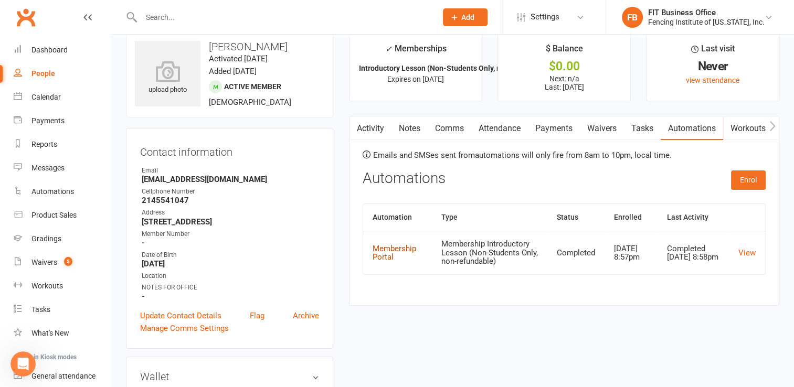
click at [372, 252] on link "Membership Portal" at bounding box center [394, 253] width 44 height 18
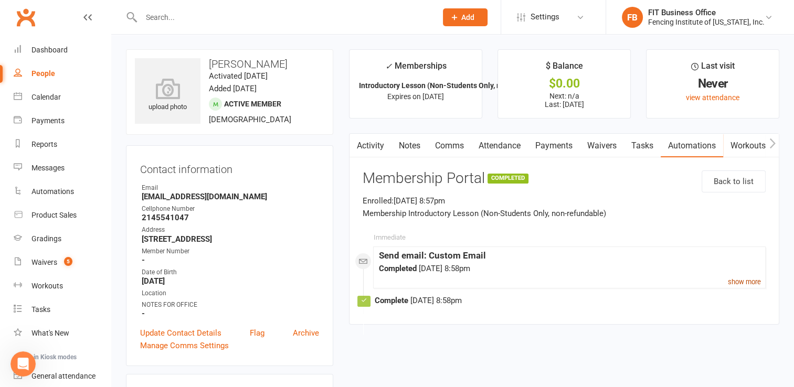
click at [738, 288] on link "show more" at bounding box center [743, 281] width 33 height 13
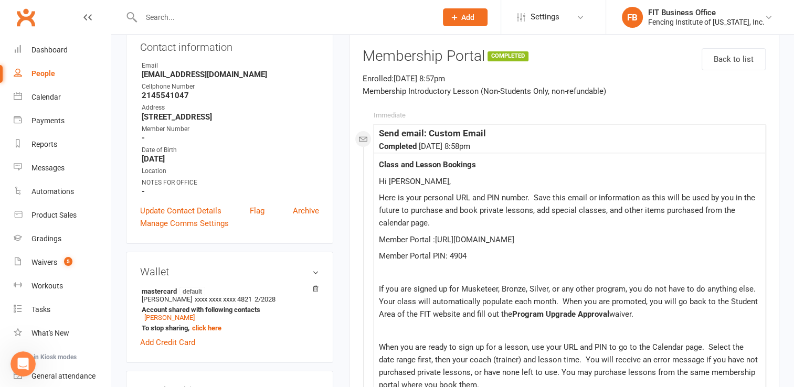
scroll to position [70, 0]
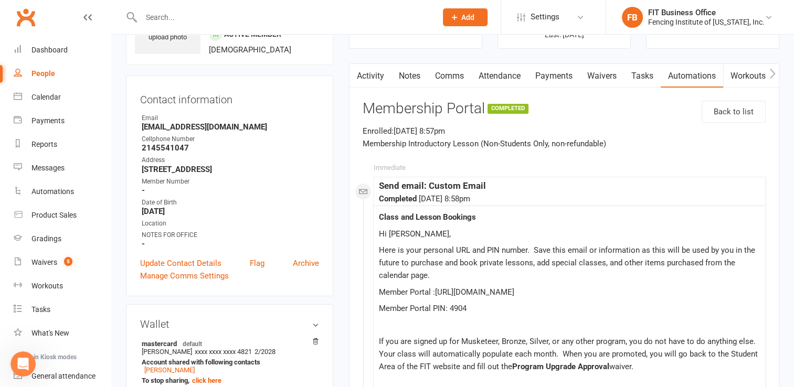
click at [479, 12] on button "Add" at bounding box center [465, 17] width 45 height 18
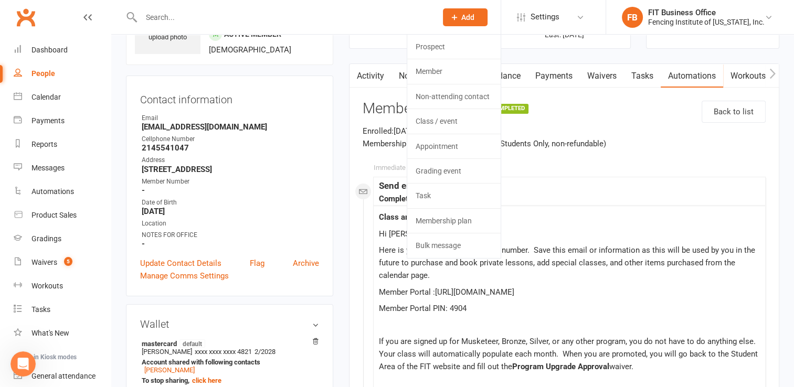
click at [578, 195] on div "Completed [DATE] 8:58pm" at bounding box center [569, 198] width 381 height 13
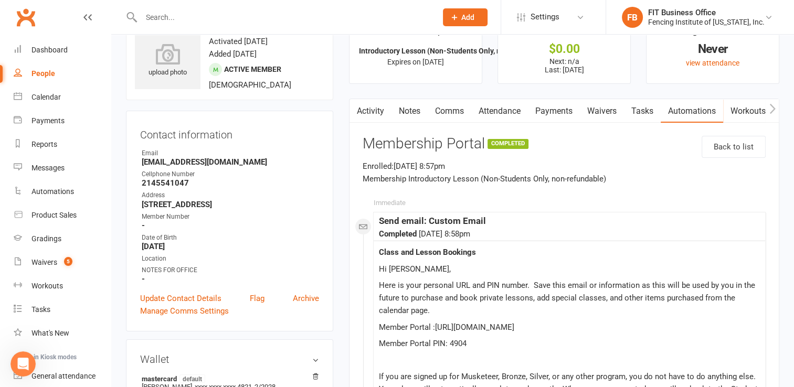
scroll to position [17, 0]
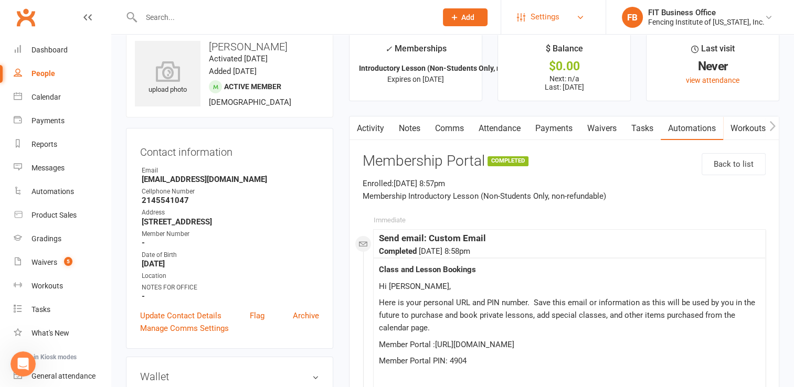
click at [559, 16] on span "Settings" at bounding box center [544, 17] width 29 height 24
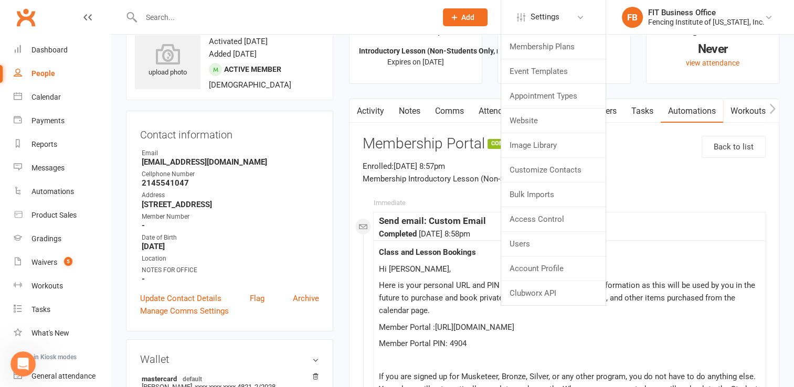
scroll to position [0, 0]
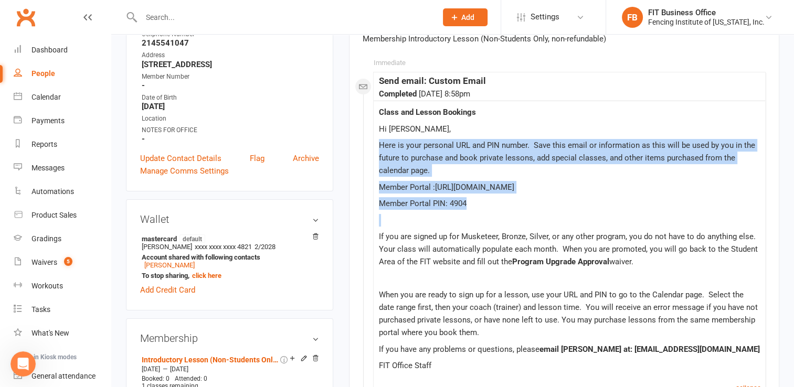
scroll to position [157, 0]
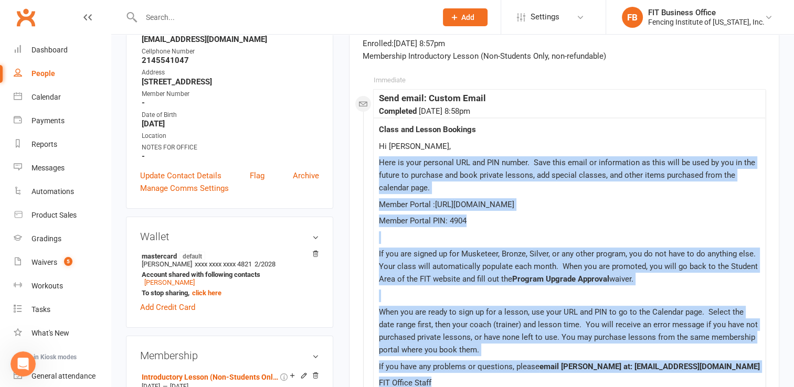
drag, startPoint x: 380, startPoint y: 146, endPoint x: 466, endPoint y: 378, distance: 247.9
click at [466, 378] on div "Hi [PERSON_NAME] , Here is your personal URL and PIN number. Save this email or…" at bounding box center [569, 265] width 381 height 250
drag, startPoint x: 466, startPoint y: 378, endPoint x: 438, endPoint y: 257, distance: 124.3
copy div "Lore ip dolo sitametc ADI eli SED doeius. Temp inci utlab et doloremagna al eni…"
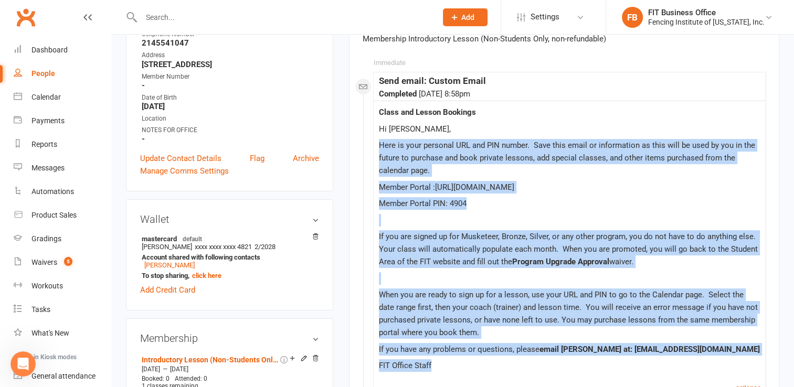
click at [353, 345] on div "Activity Notes Comms Attendance Payments Waivers Tasks Automations Workouts Gra…" at bounding box center [564, 195] width 430 height 473
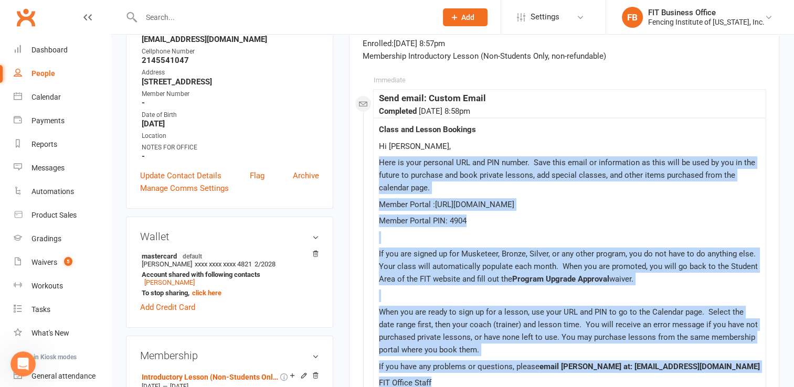
scroll to position [210, 0]
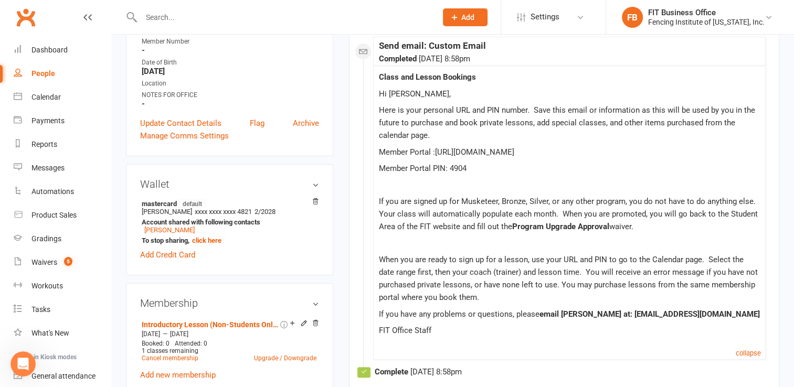
click at [591, 72] on div "Class and Lesson Bookings" at bounding box center [569, 77] width 381 height 13
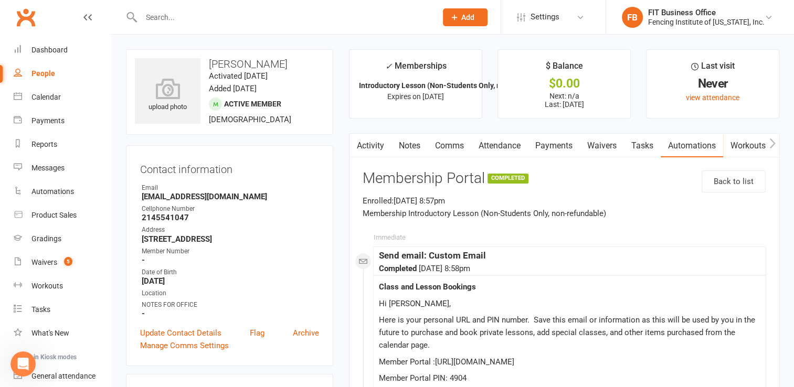
scroll to position [17, 0]
